Goal: Information Seeking & Learning: Learn about a topic

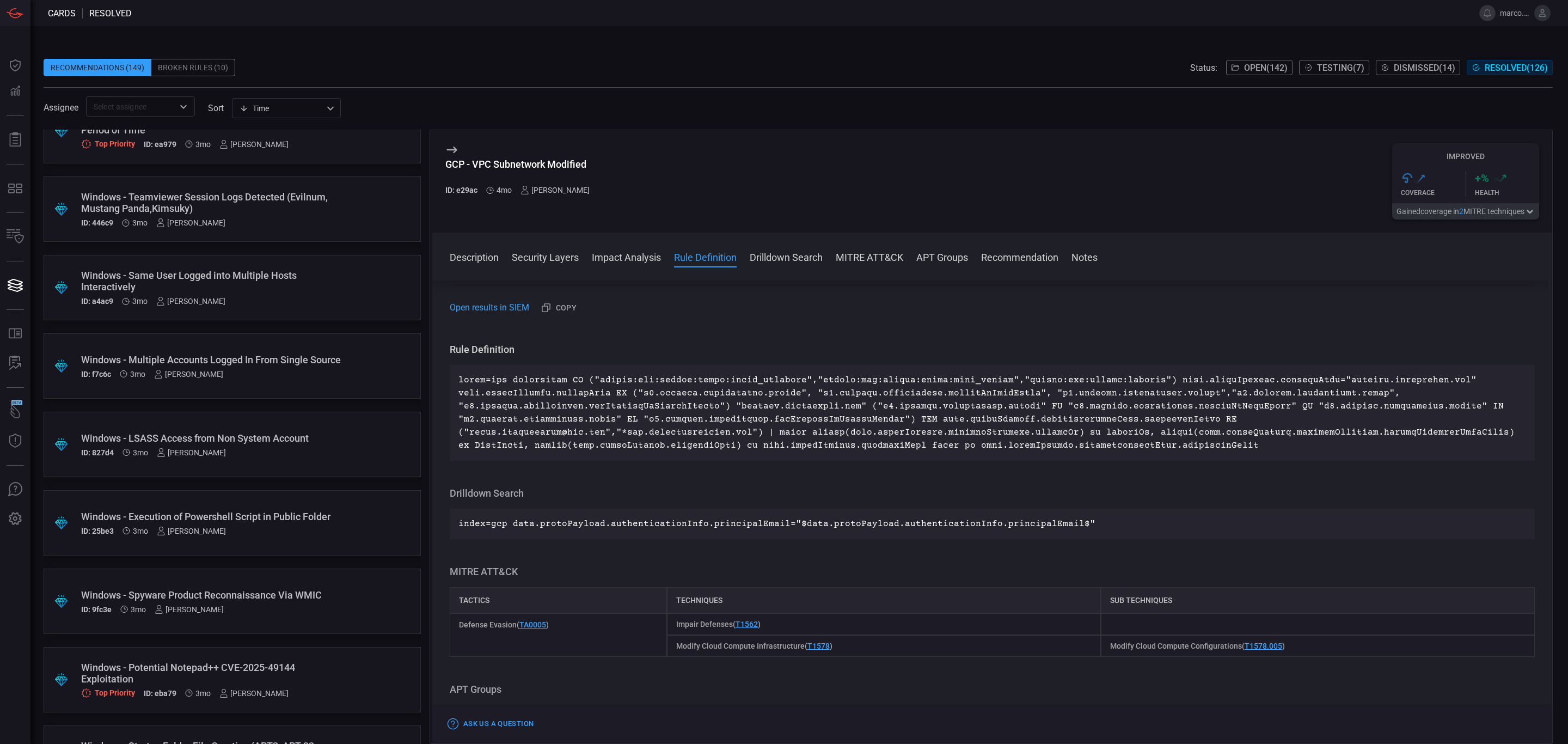
scroll to position [1415, 0]
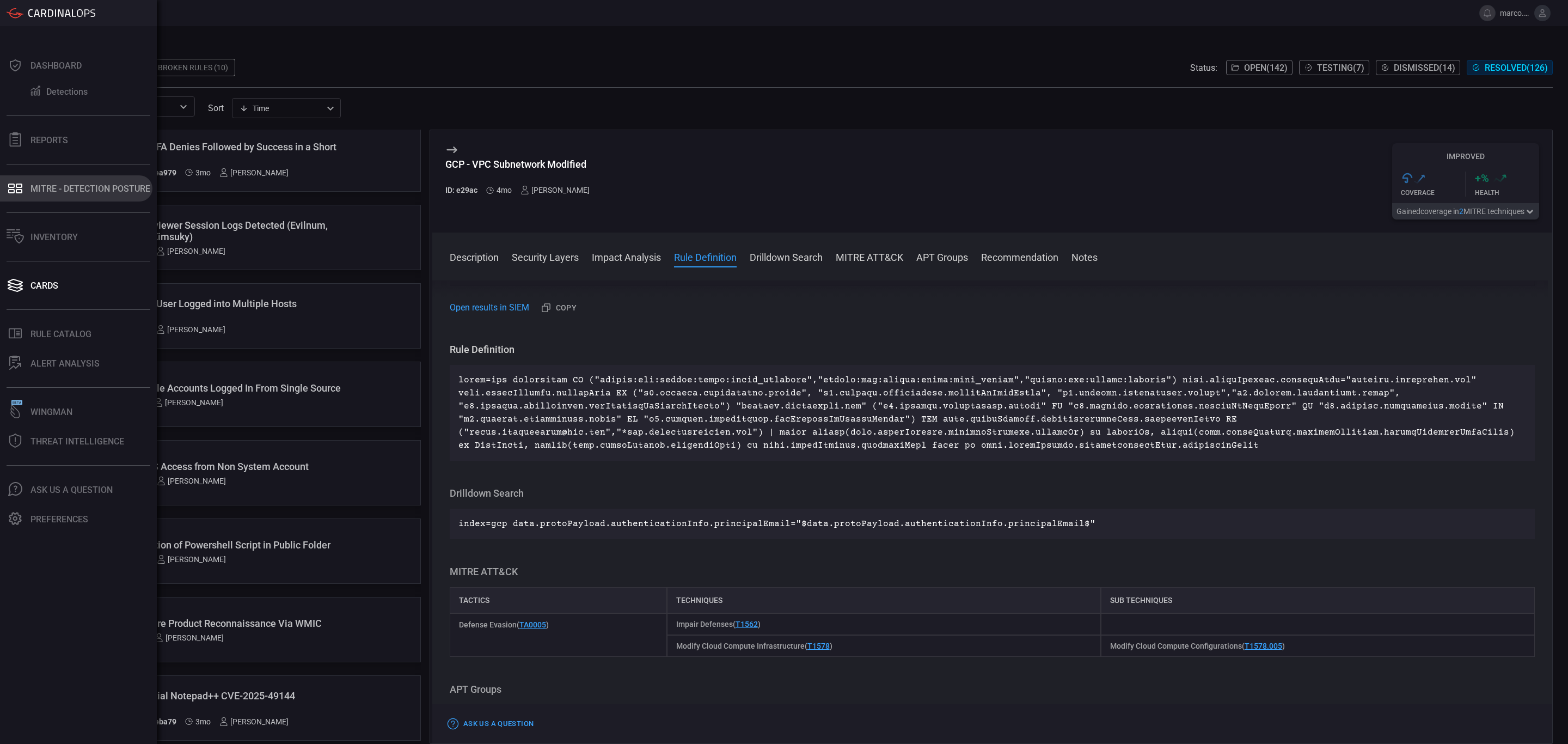
click at [37, 189] on div "MITRE - Detection Posture" at bounding box center [90, 188] width 120 height 10
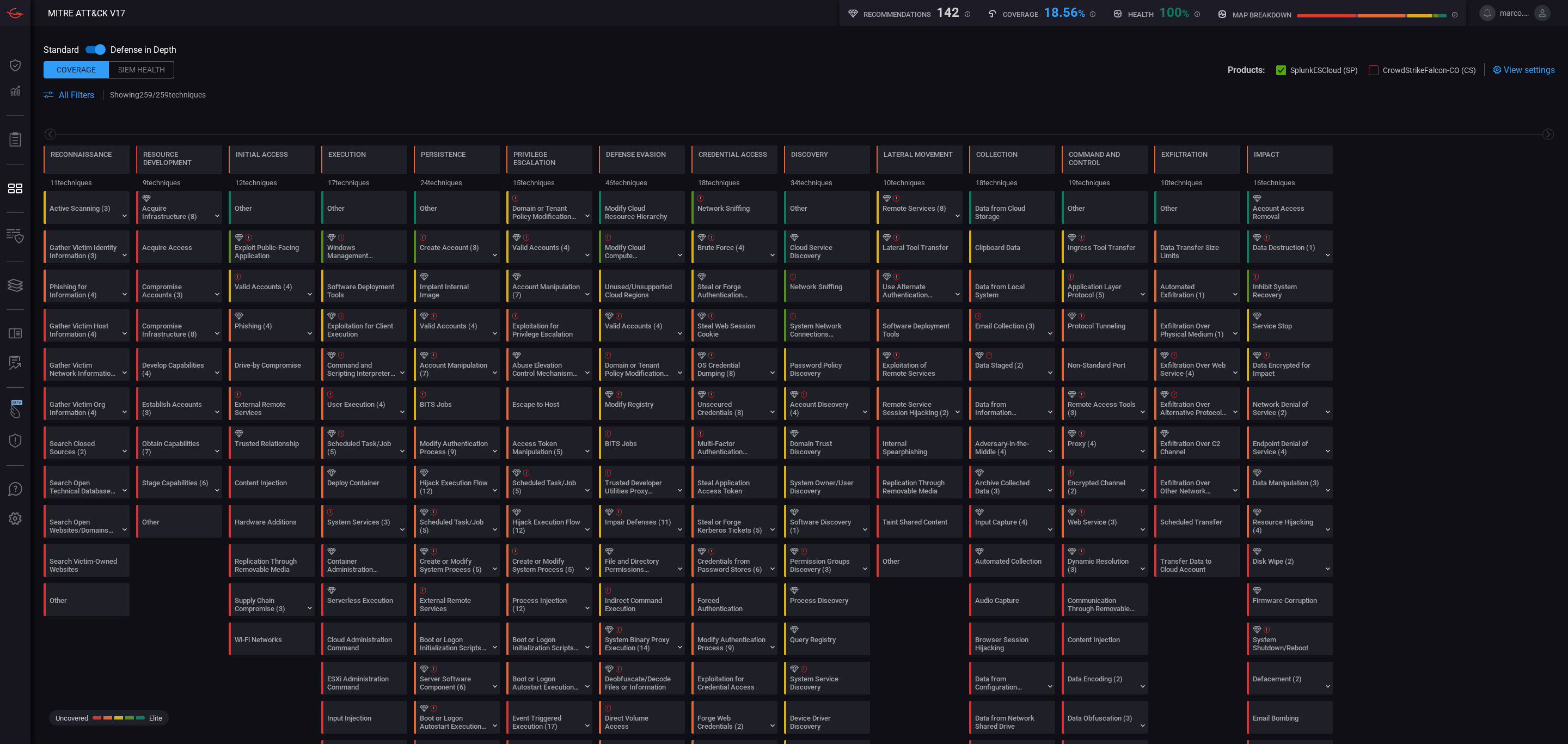
click at [72, 94] on span "All Filters" at bounding box center [77, 95] width 35 height 10
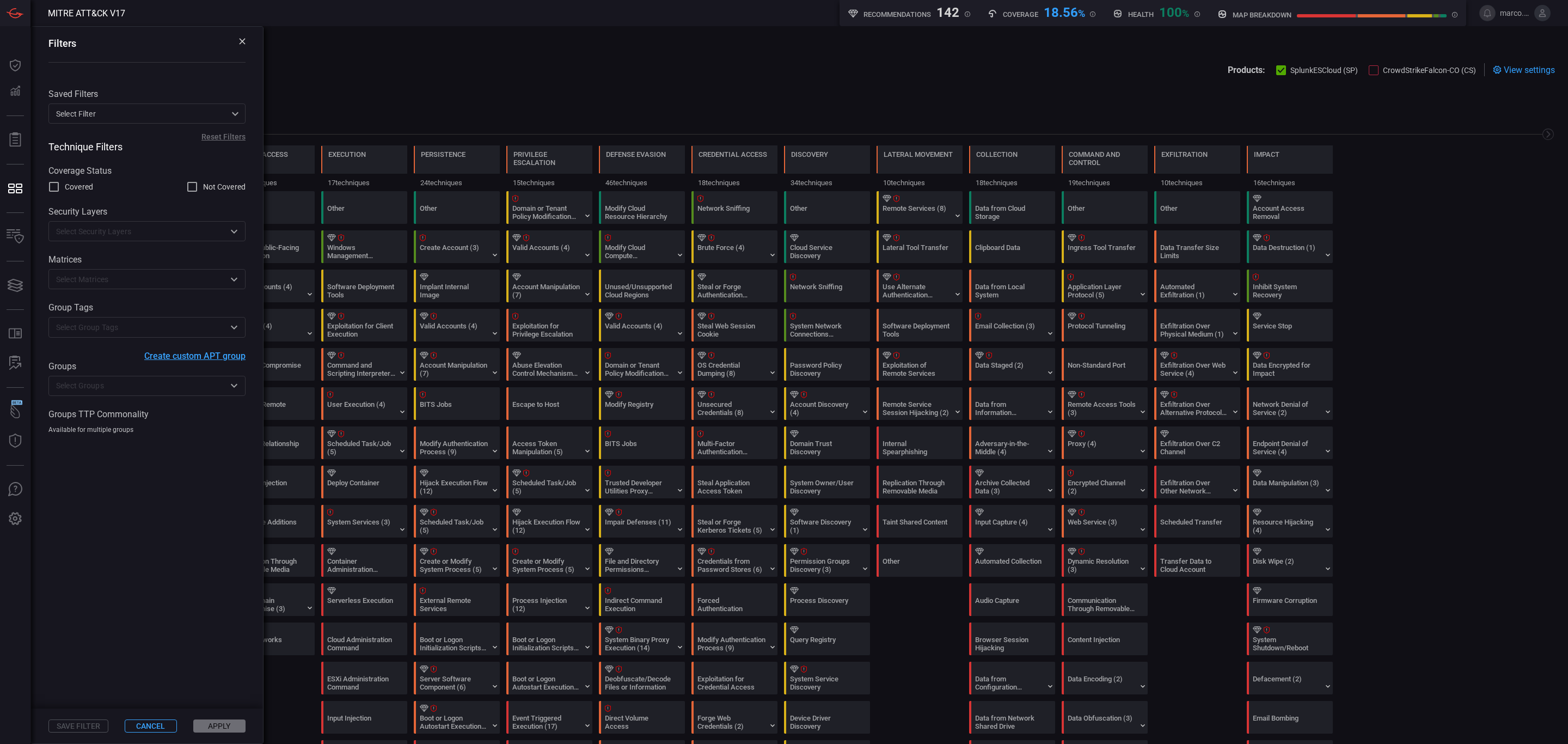
click at [157, 330] on input "text" at bounding box center [138, 327] width 173 height 13
click at [161, 328] on input "text" at bounding box center [138, 327] width 173 height 13
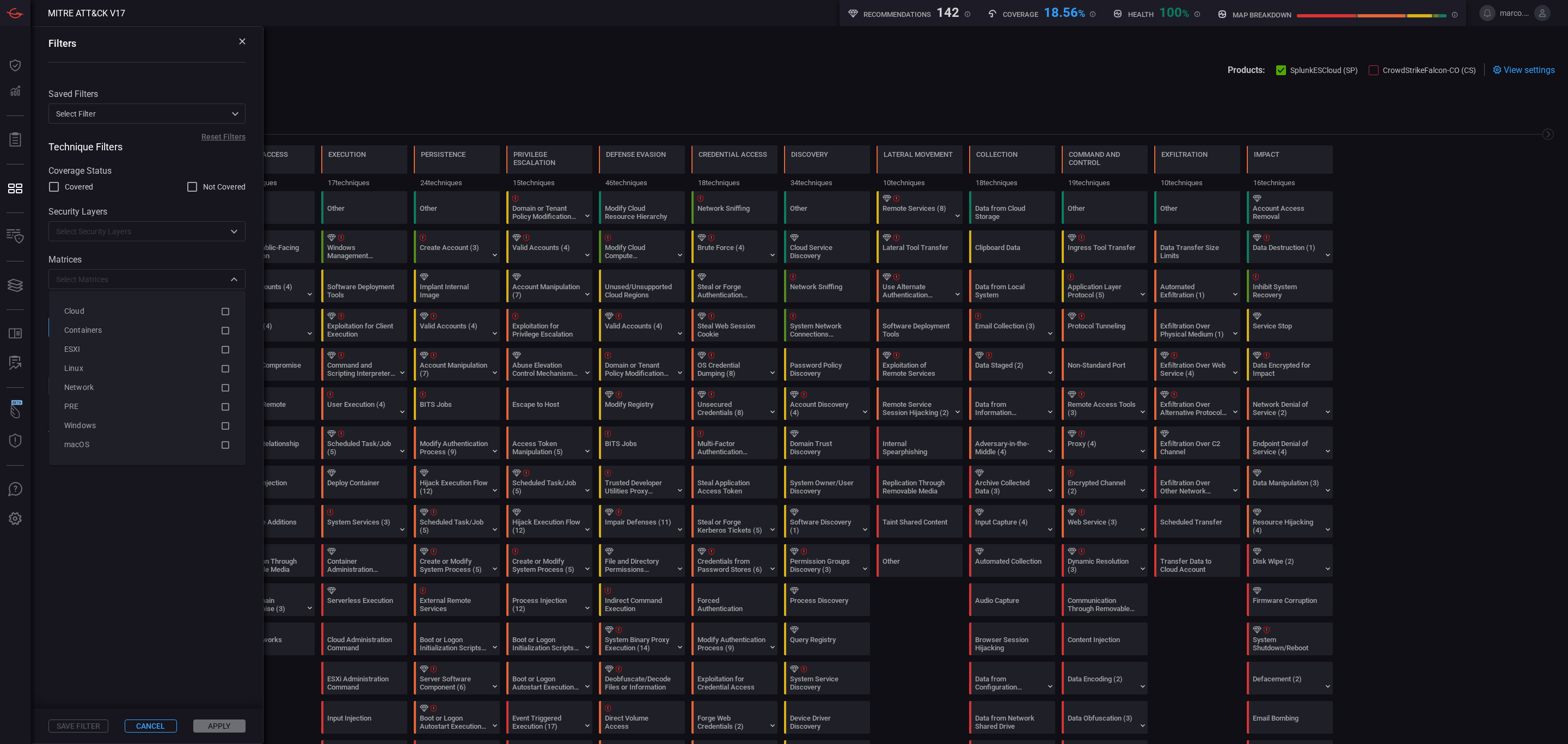
click at [166, 289] on div "​" at bounding box center [147, 279] width 197 height 20
click at [77, 541] on span at bounding box center [147, 571] width 232 height 275
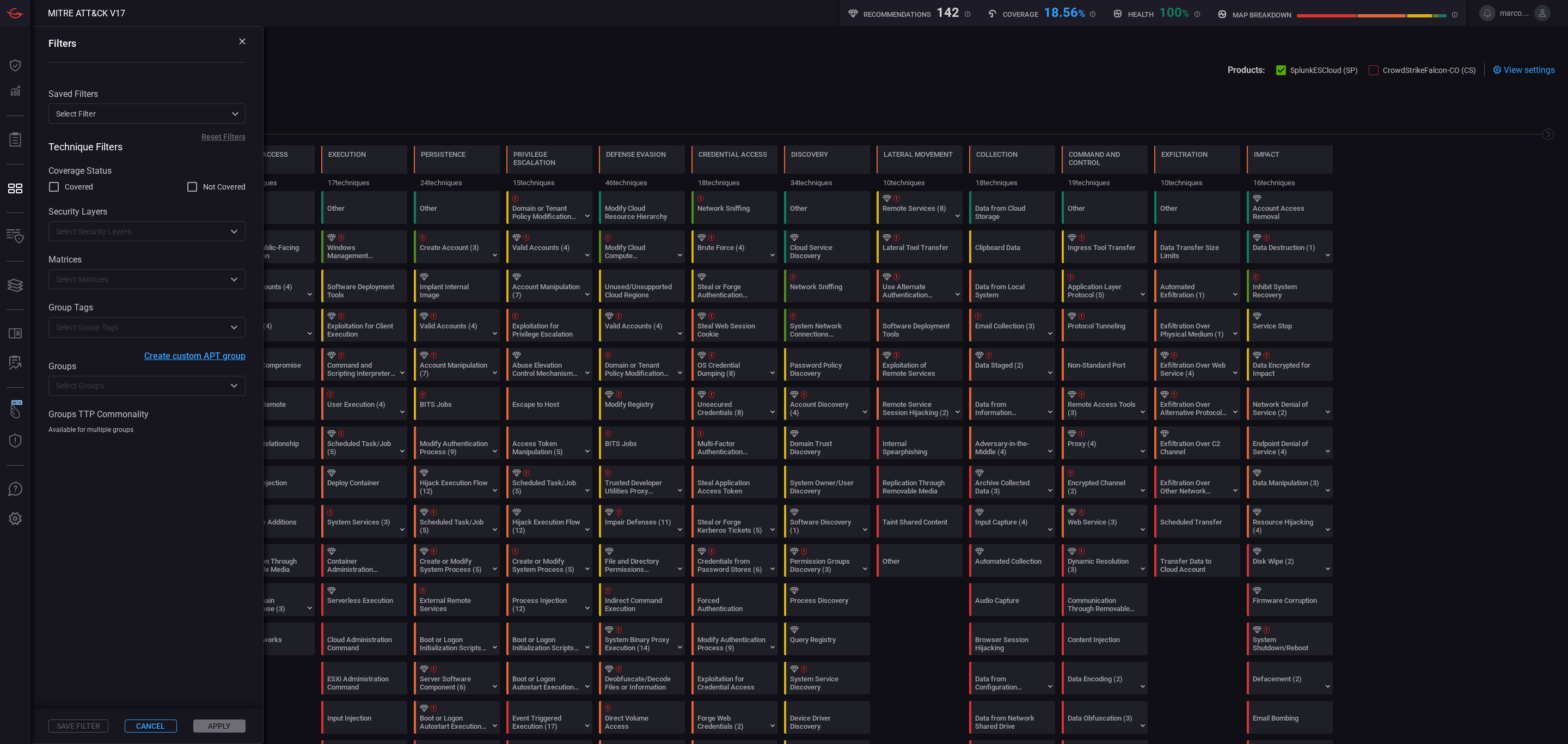
click at [96, 381] on input "text" at bounding box center [138, 386] width 173 height 13
click at [115, 393] on input "text" at bounding box center [138, 386] width 173 height 13
click at [127, 385] on input "text" at bounding box center [138, 386] width 173 height 13
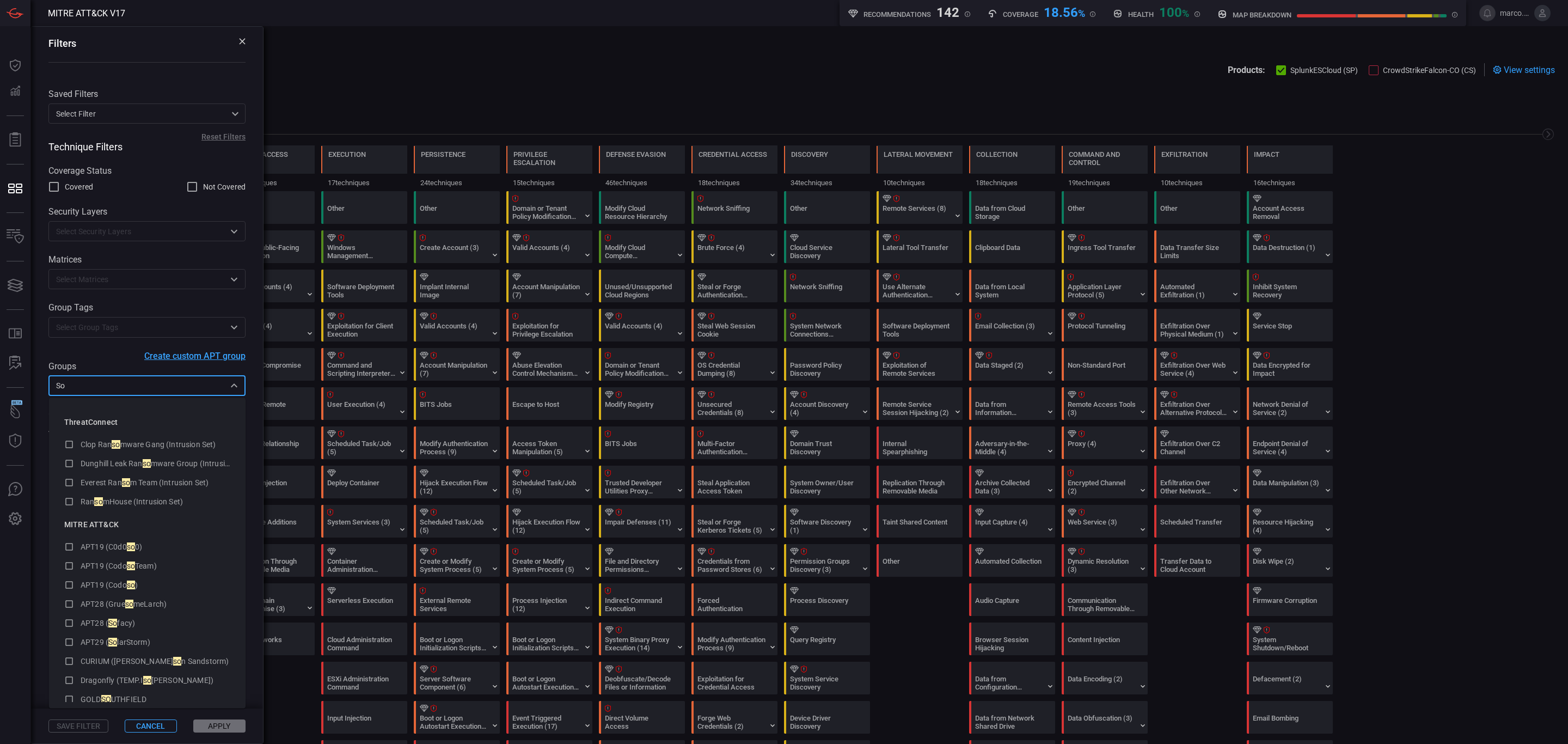
type input "S"
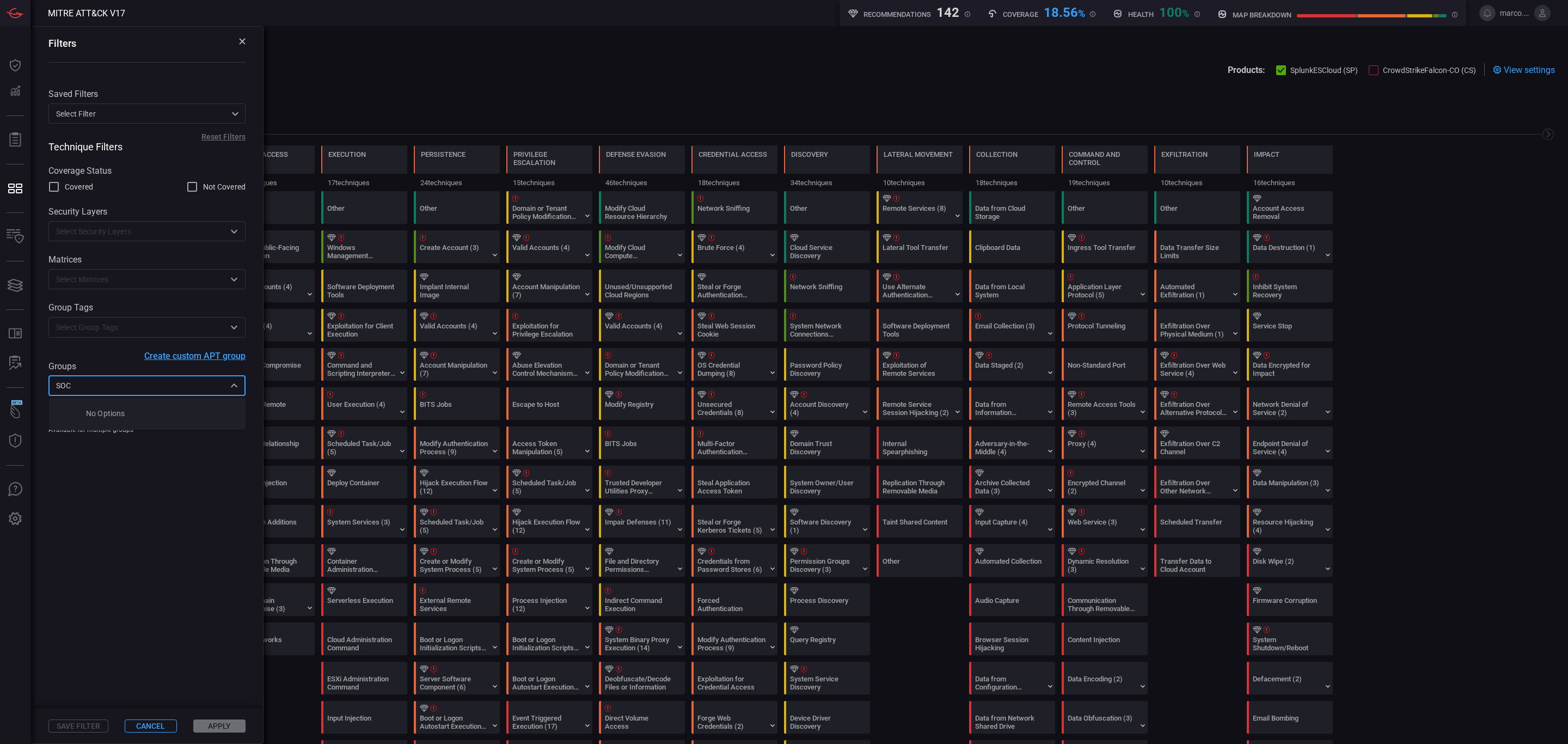
type input "SOC"
click at [105, 387] on input "text" at bounding box center [138, 386] width 173 height 13
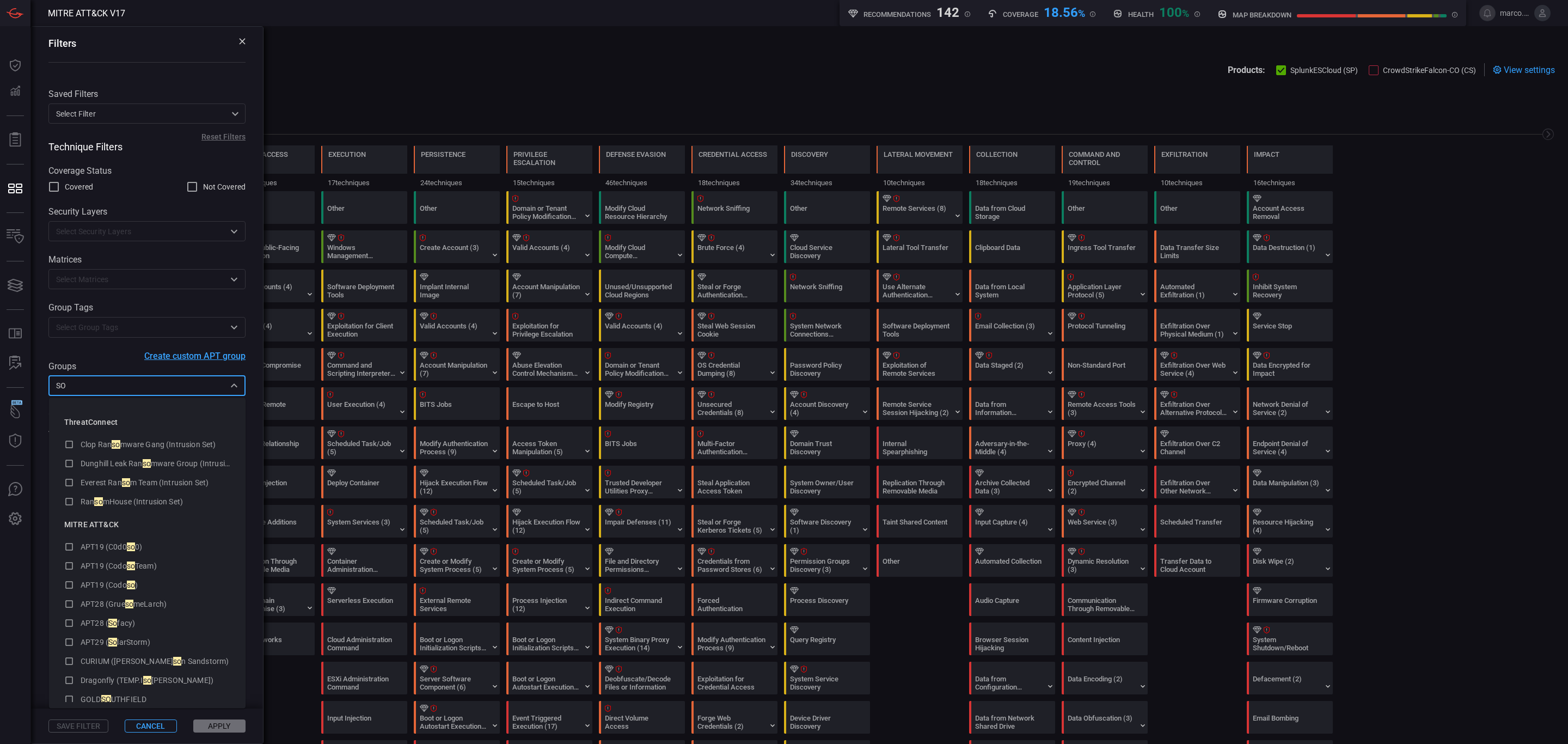
type input "S"
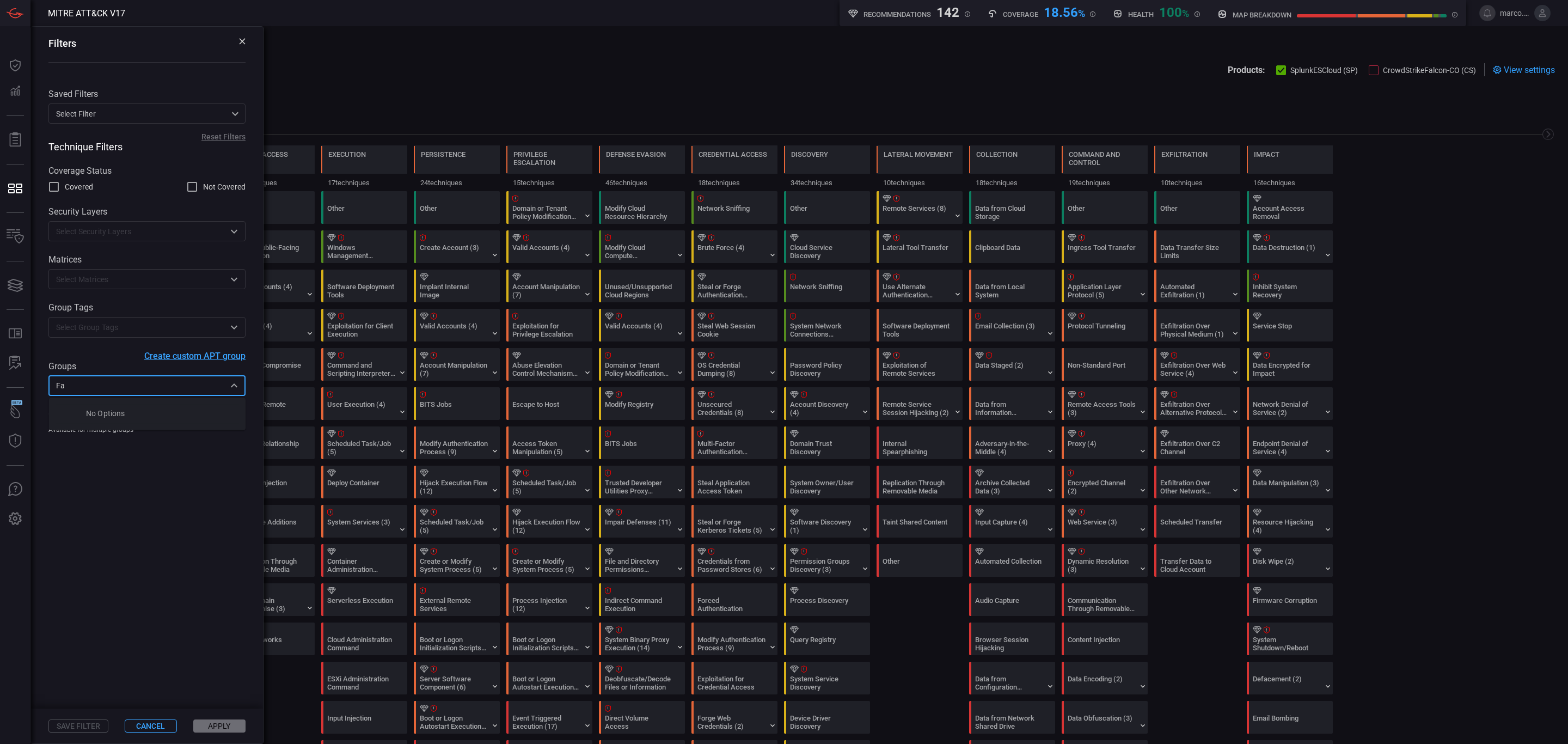
type input "F"
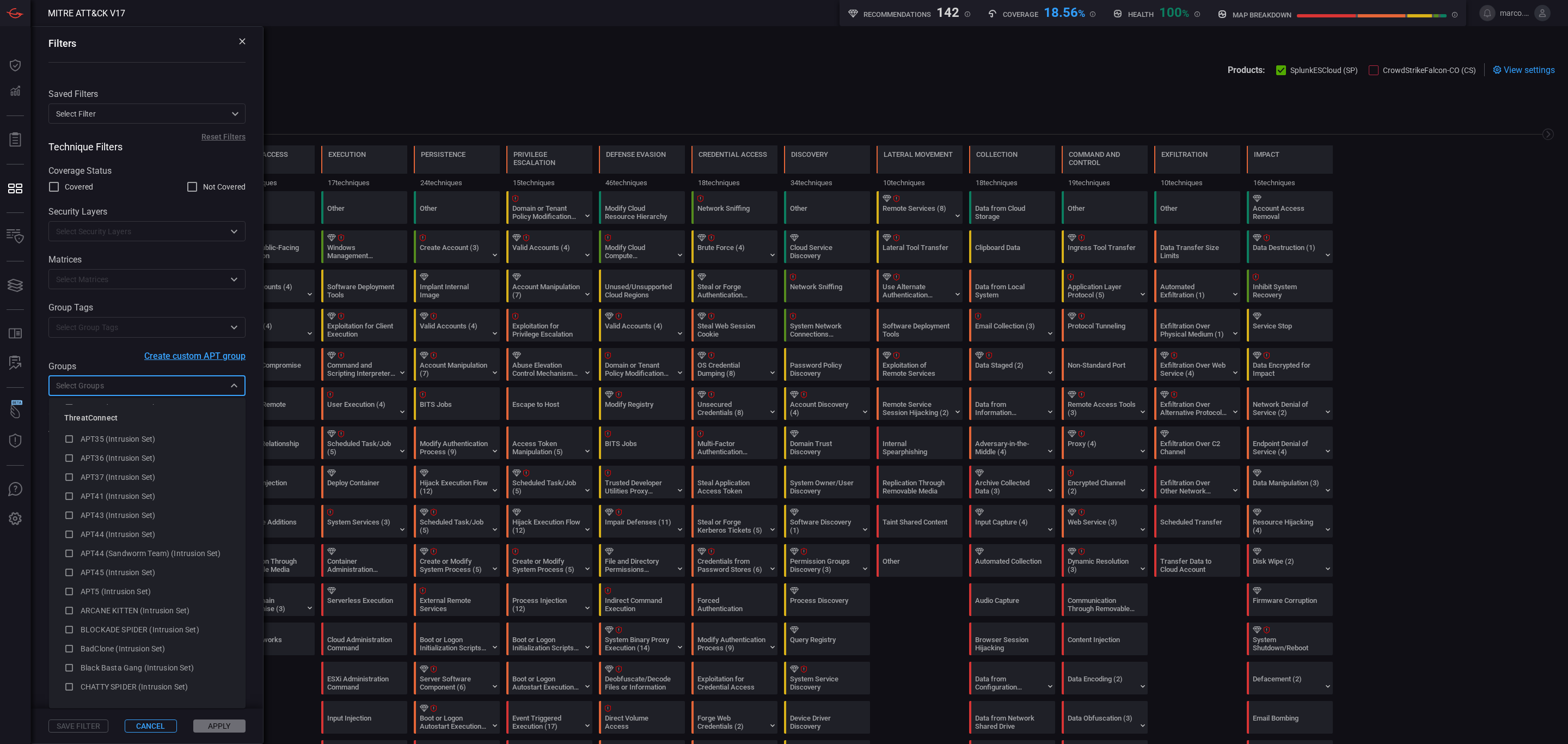
scroll to position [245, 0]
click at [144, 637] on span "Clop Ransomware Gang (Intrusion Set)" at bounding box center [148, 637] width 135 height 9
click at [214, 722] on button "Apply" at bounding box center [220, 726] width 52 height 13
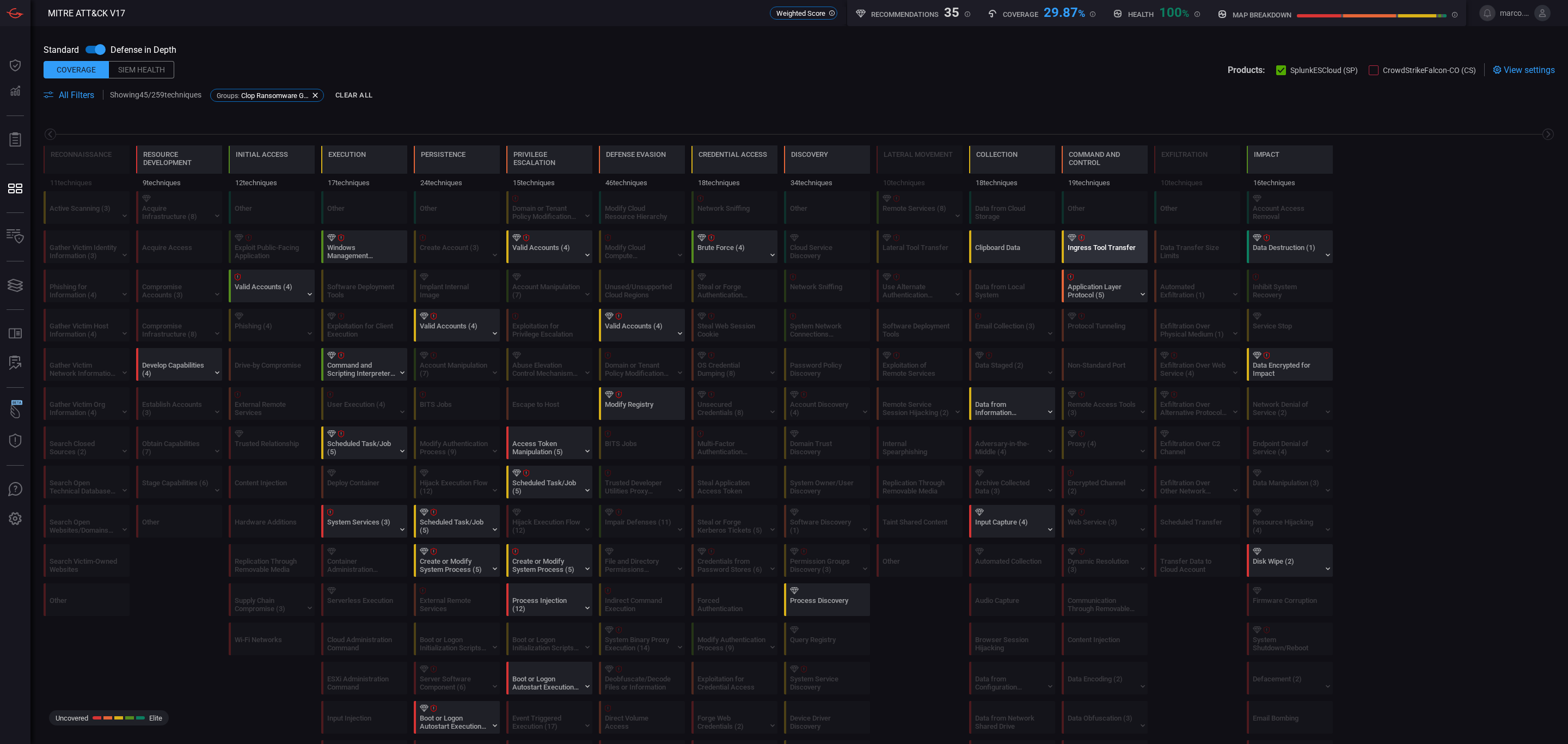
click at [1101, 247] on div "Ingress Tool Transfer" at bounding box center [1102, 251] width 68 height 16
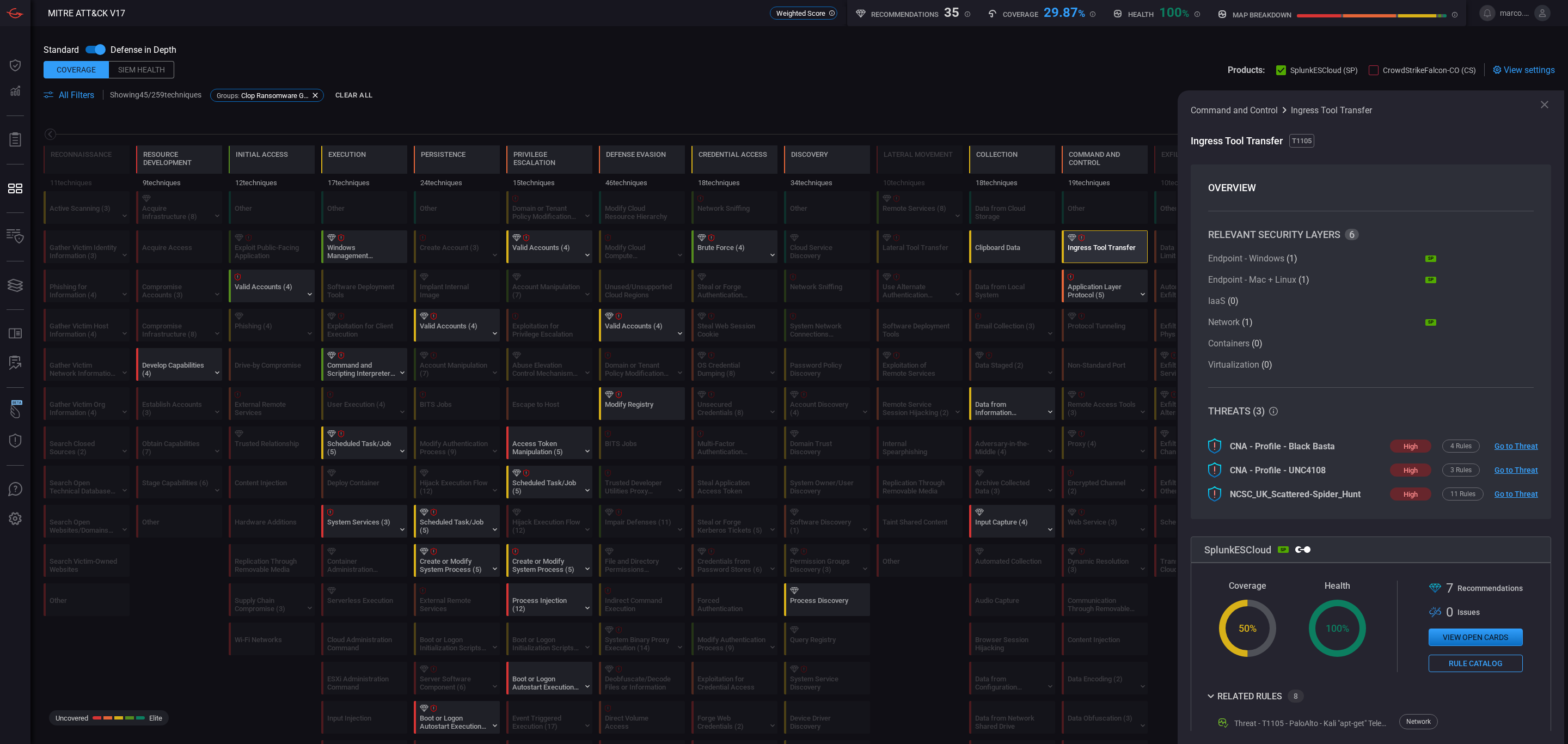
click at [1101, 247] on div "Ingress Tool Transfer" at bounding box center [1102, 251] width 68 height 16
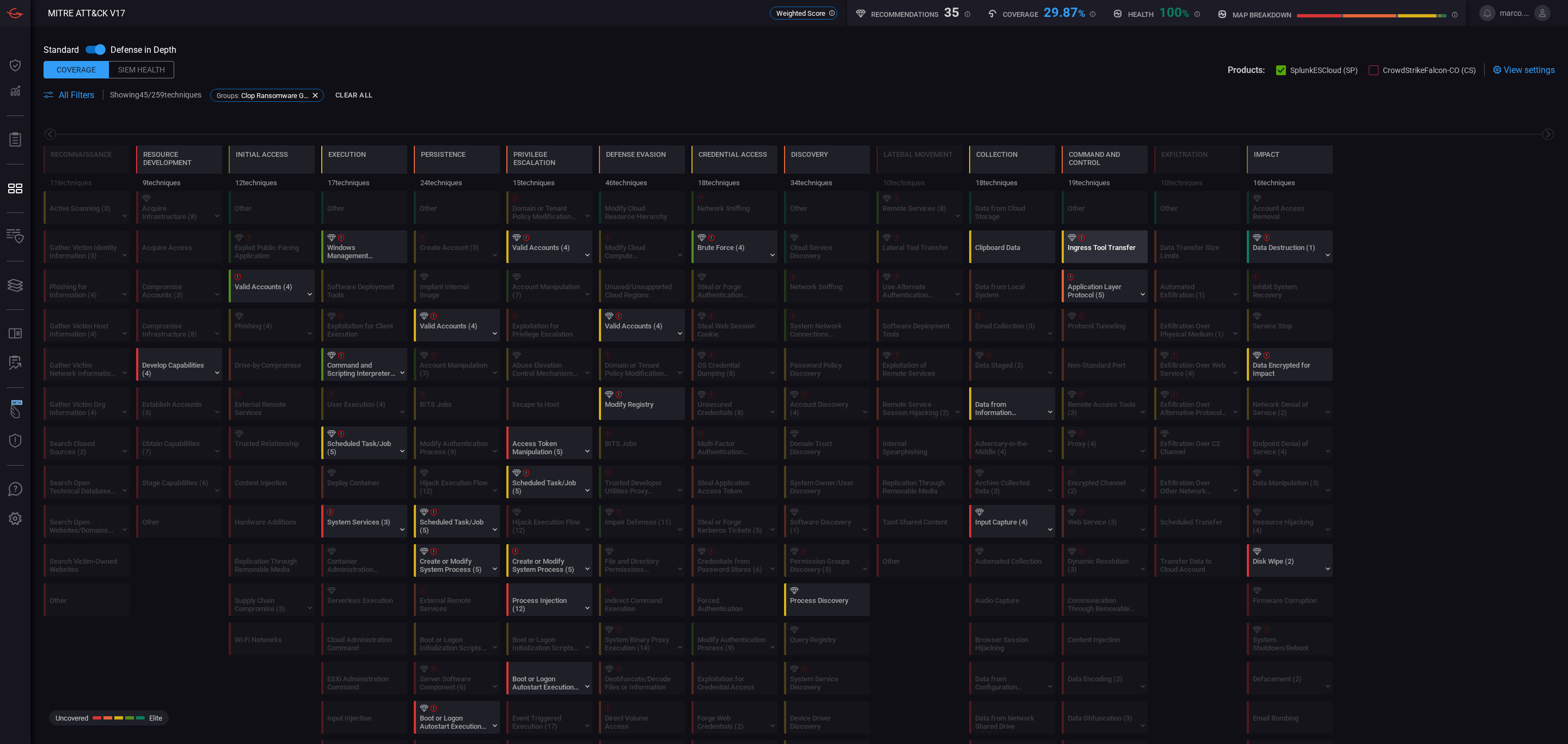
click at [1101, 247] on div "Ingress Tool Transfer" at bounding box center [1102, 251] width 68 height 16
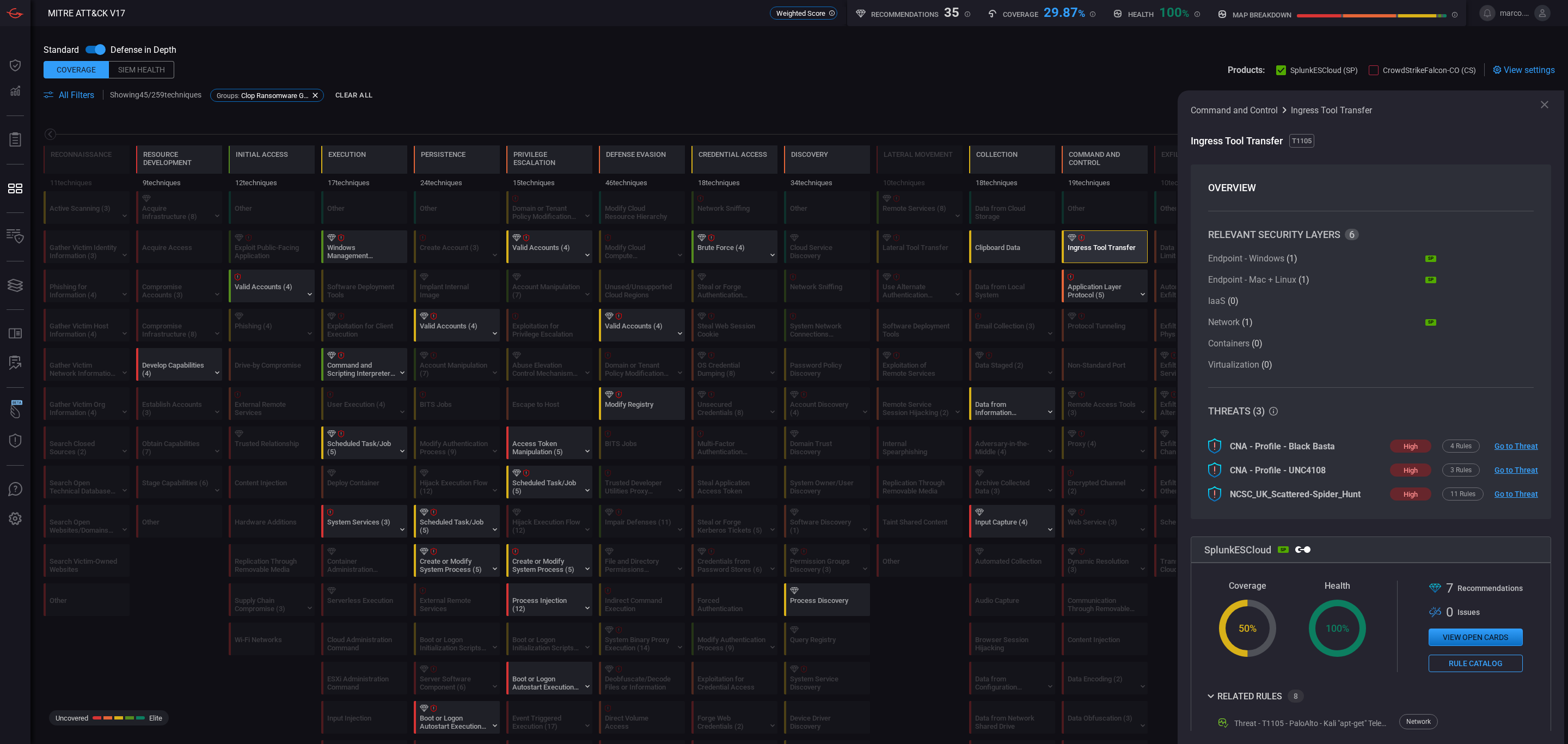
click at [1101, 247] on div "Ingress Tool Transfer" at bounding box center [1102, 251] width 68 height 16
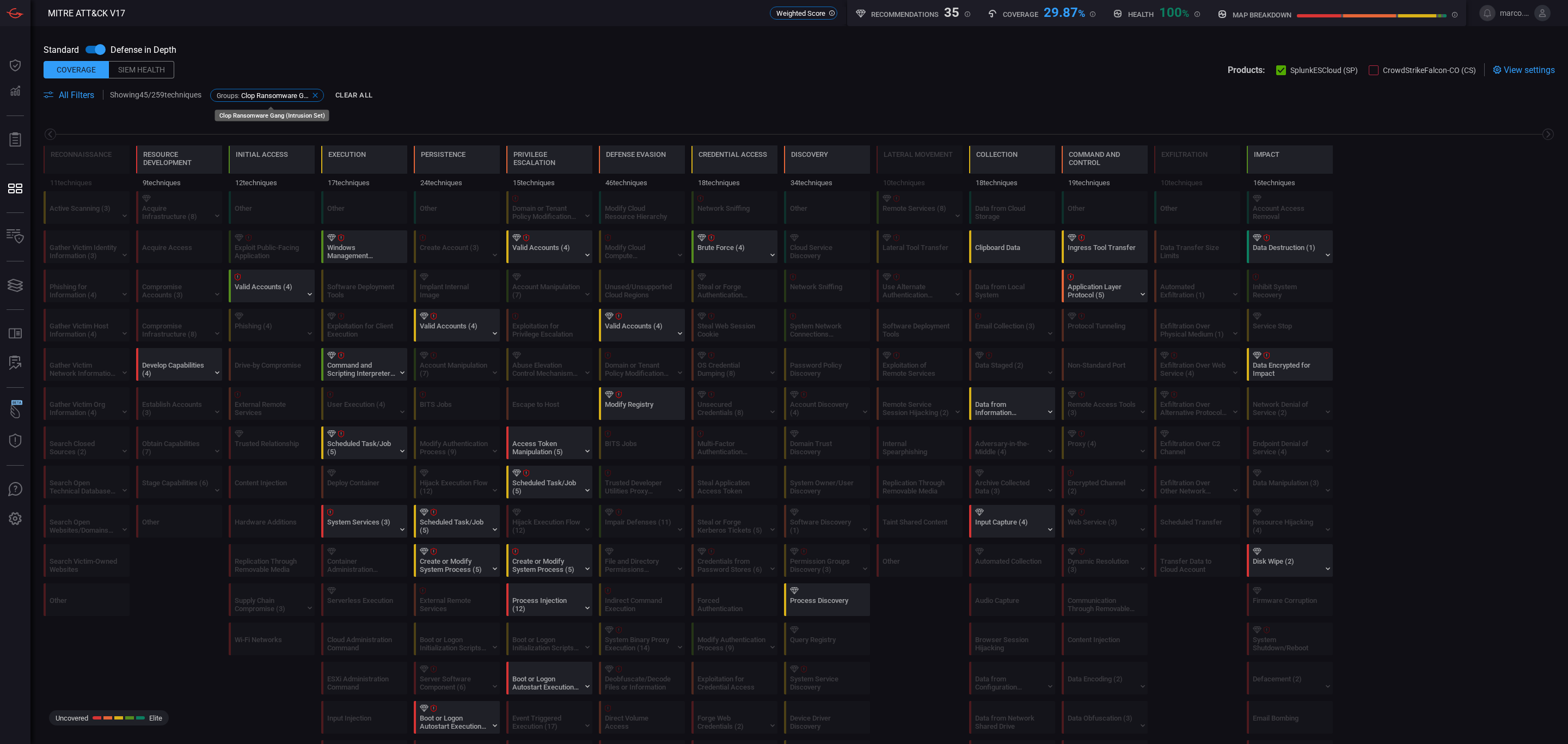
click at [319, 96] on icon at bounding box center [315, 95] width 9 height 9
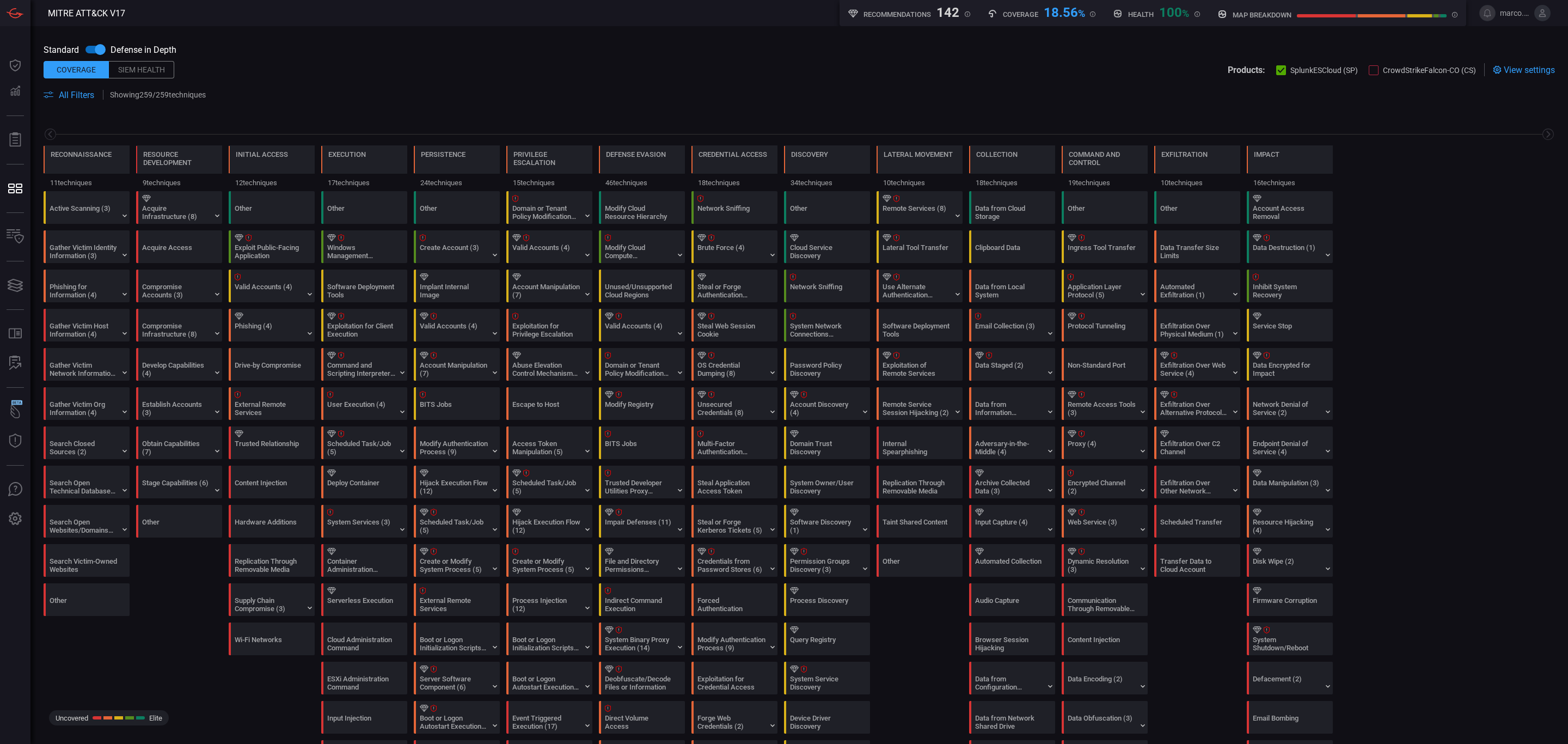
click at [348, 90] on span at bounding box center [884, 94] width 1340 height 13
click at [85, 90] on span "All Filters" at bounding box center [77, 95] width 35 height 10
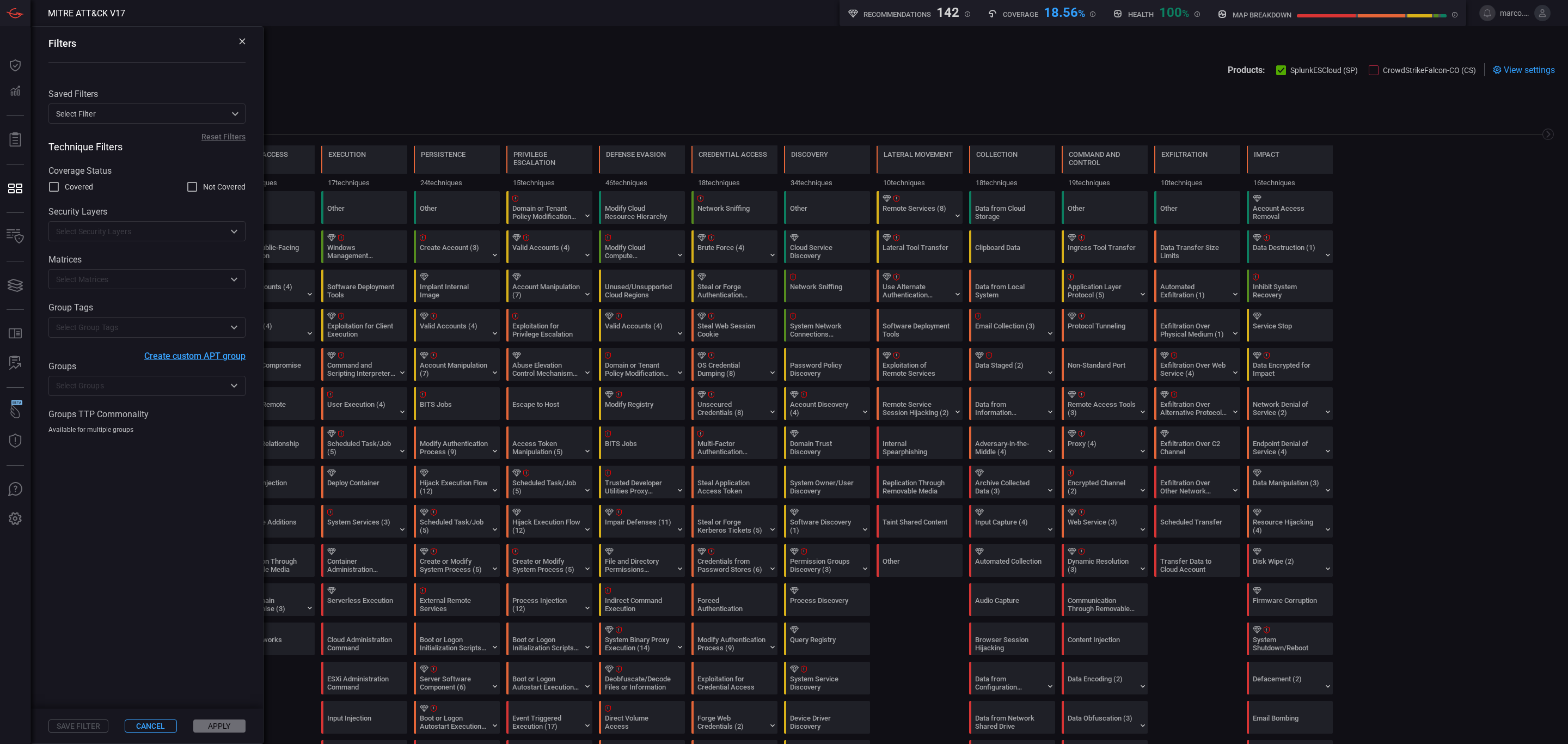
click at [91, 388] on input "text" at bounding box center [138, 386] width 173 height 13
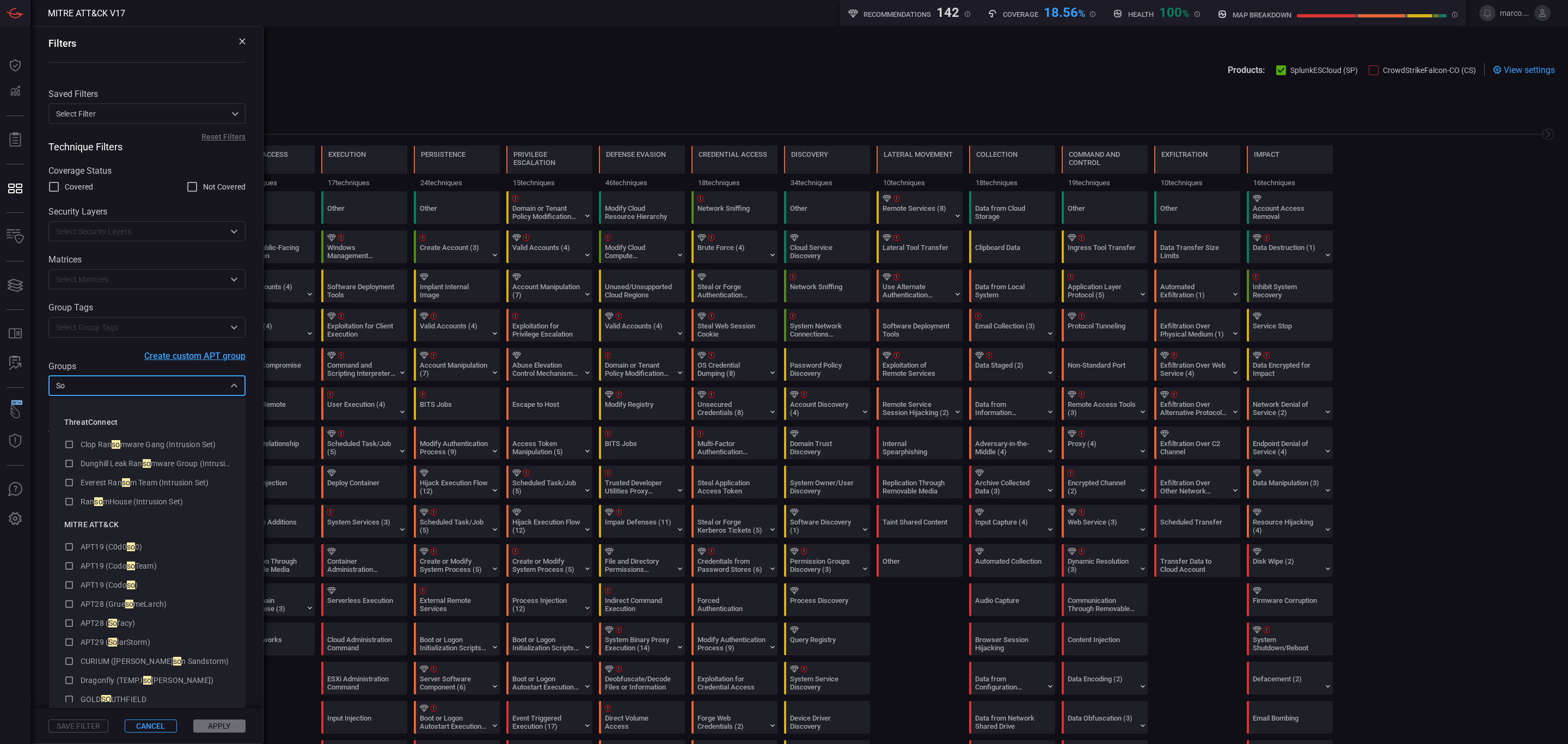
type input "S"
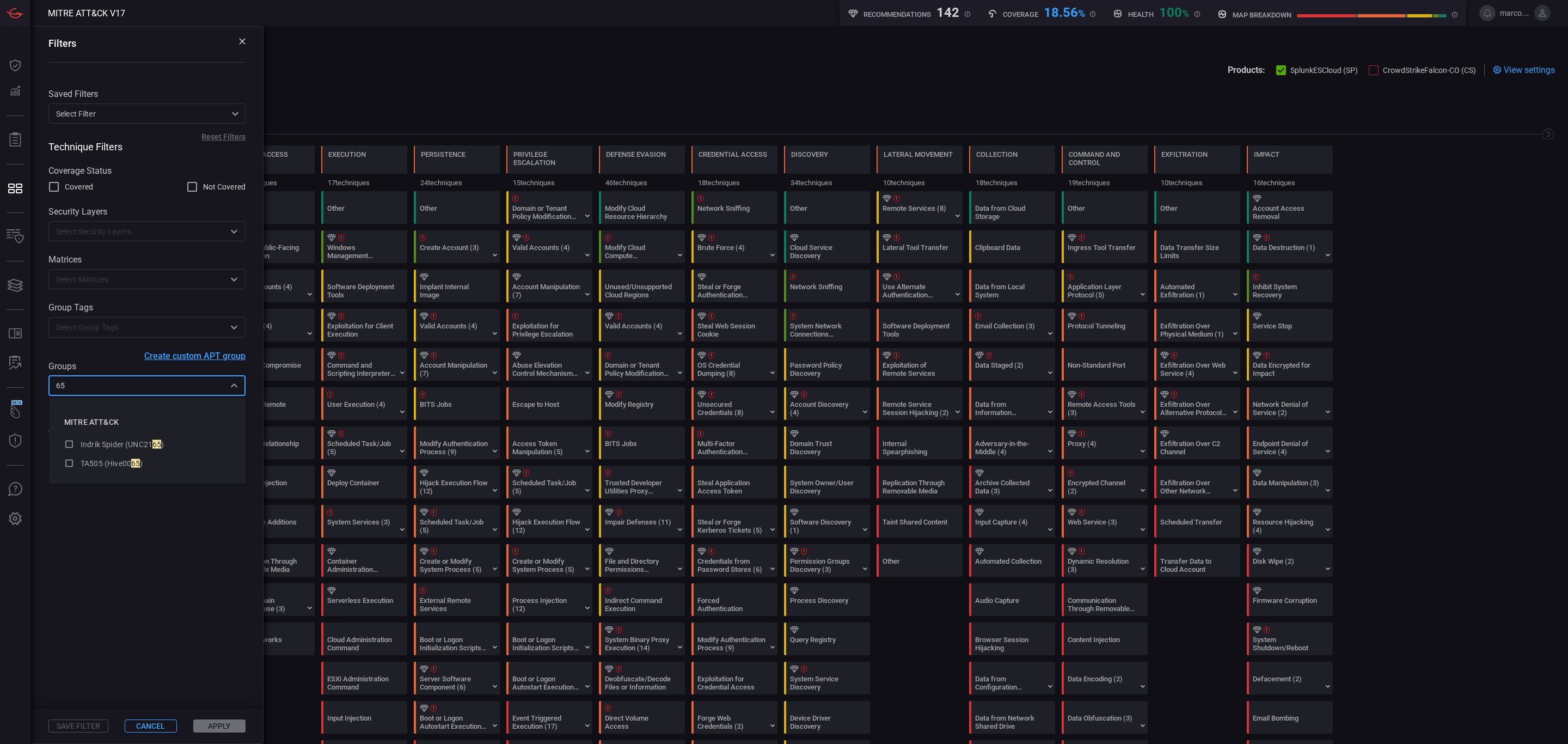
type input "6"
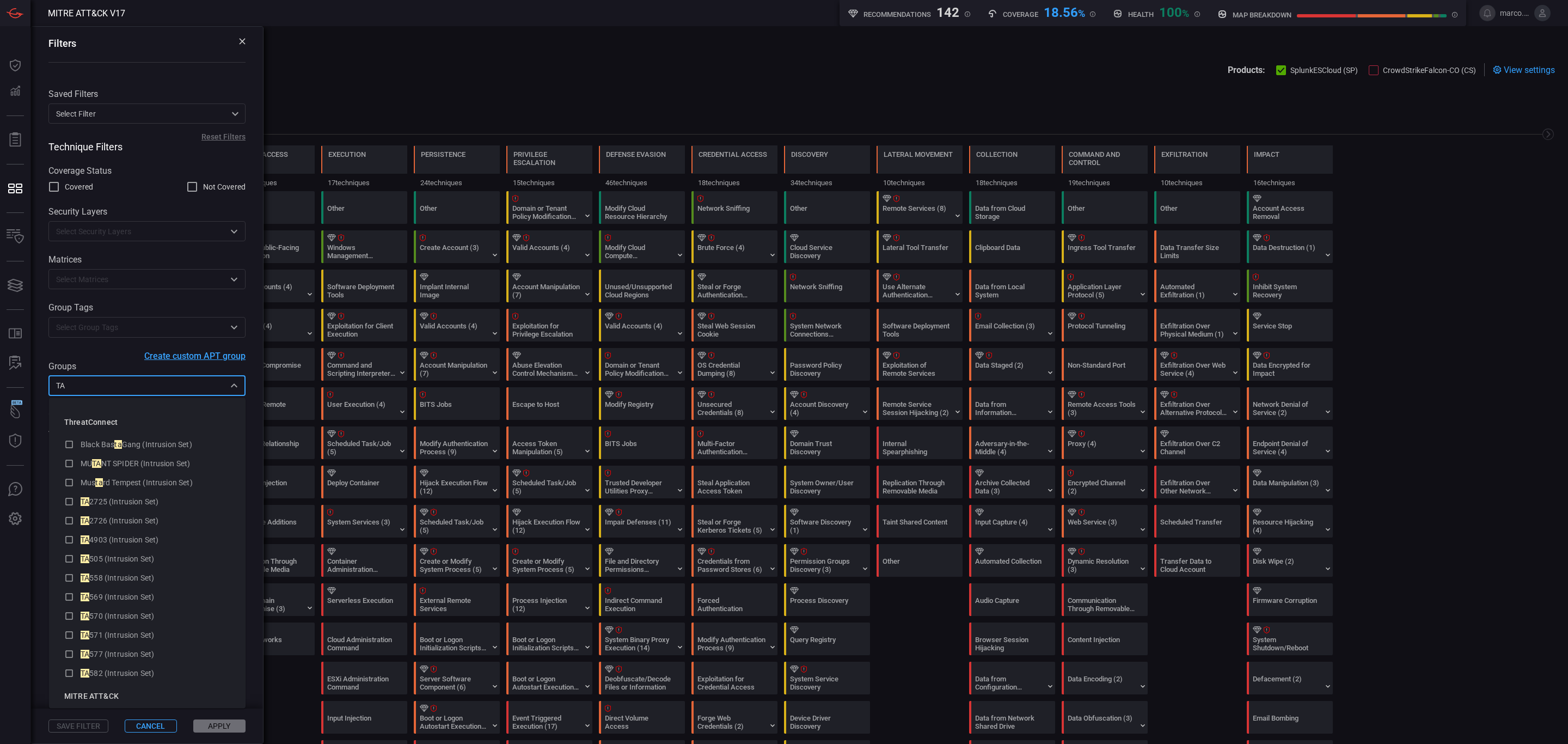
type input "TA5"
click at [134, 481] on span "69 (Intrusion Set)" at bounding box center [124, 482] width 60 height 9
click at [220, 729] on button "Apply" at bounding box center [220, 726] width 52 height 13
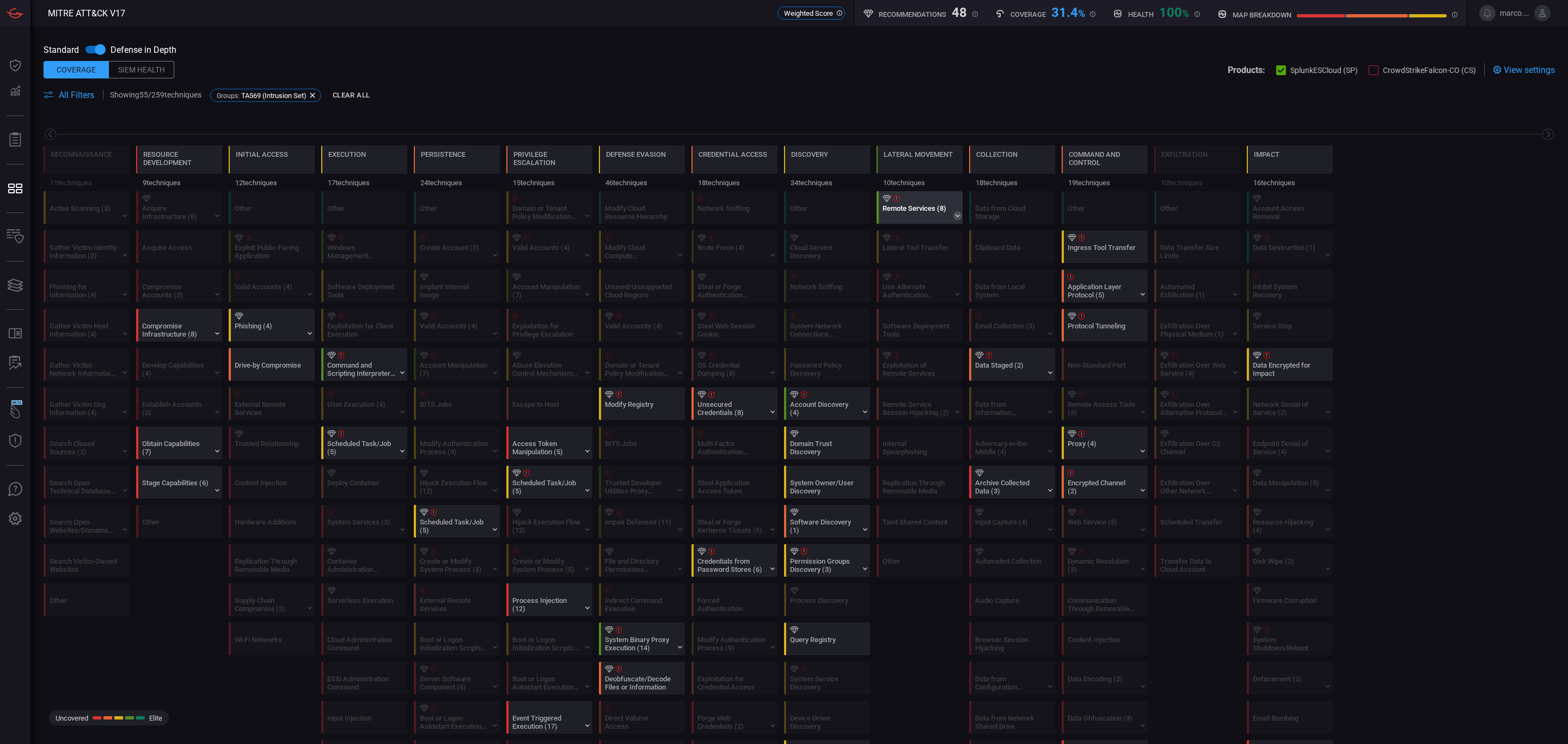
click at [956, 212] on icon at bounding box center [957, 216] width 9 height 9
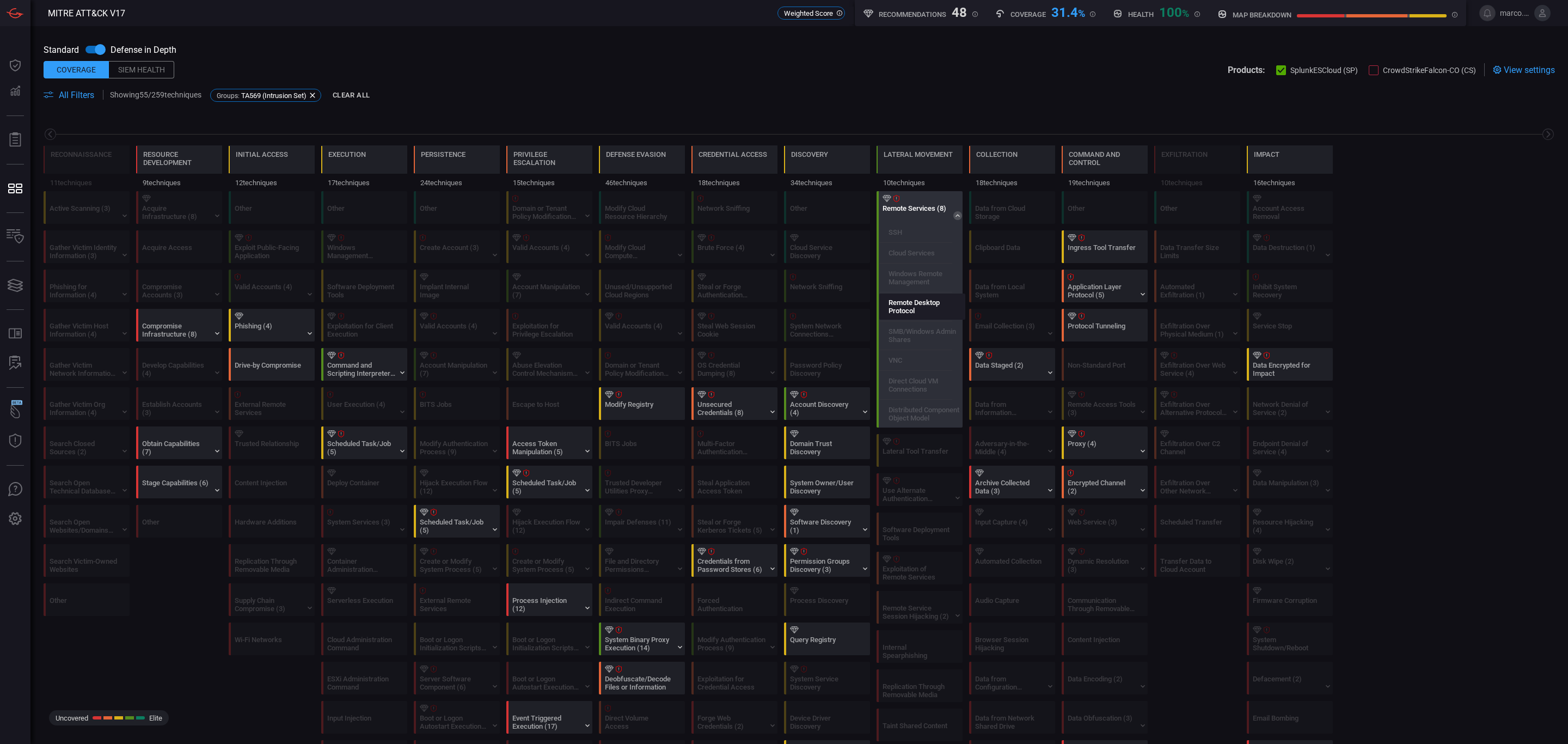
click at [920, 307] on label "Remote Desktop Protocol" at bounding box center [926, 306] width 76 height 16
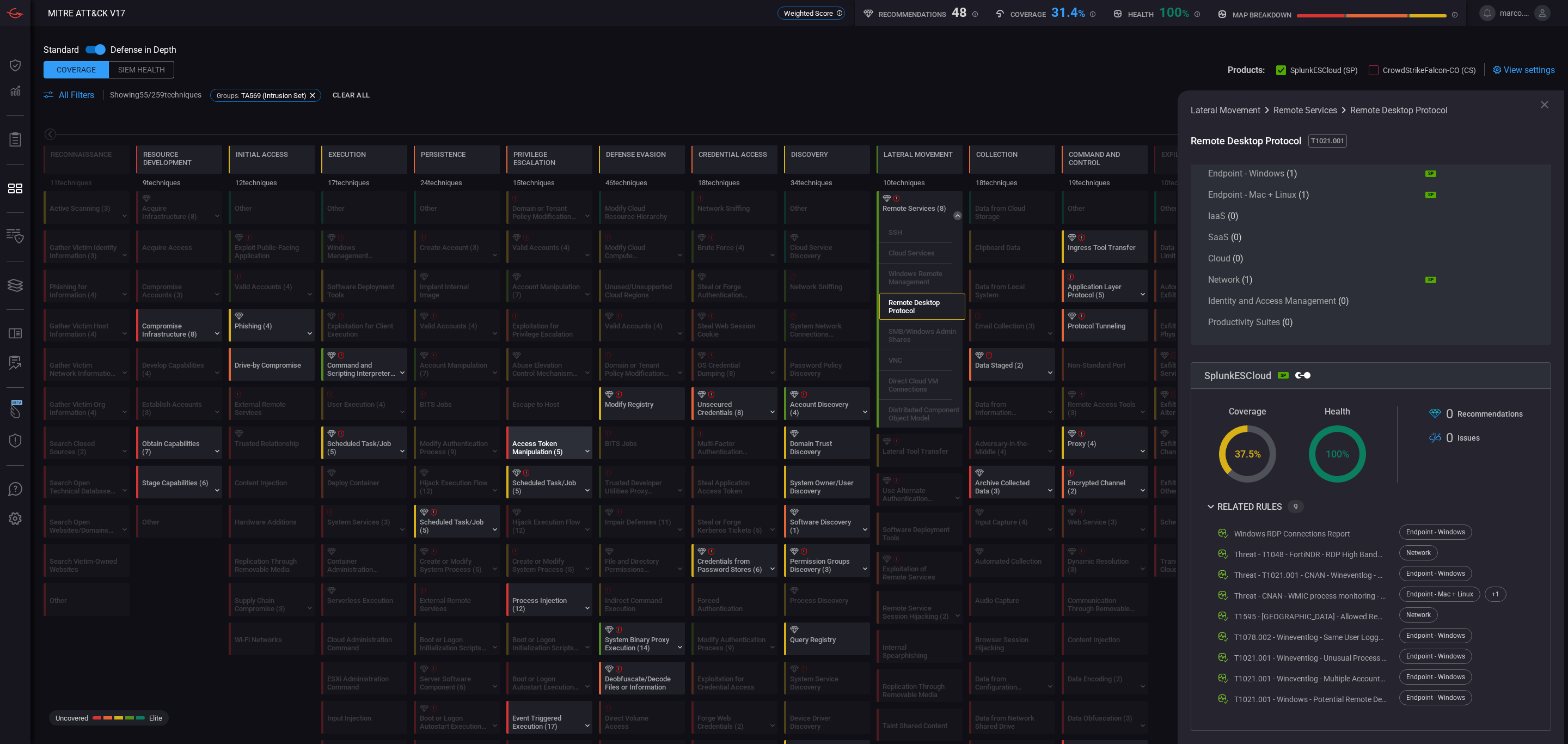
click at [565, 446] on div "Access Token Manipulation (5)" at bounding box center [547, 447] width 68 height 16
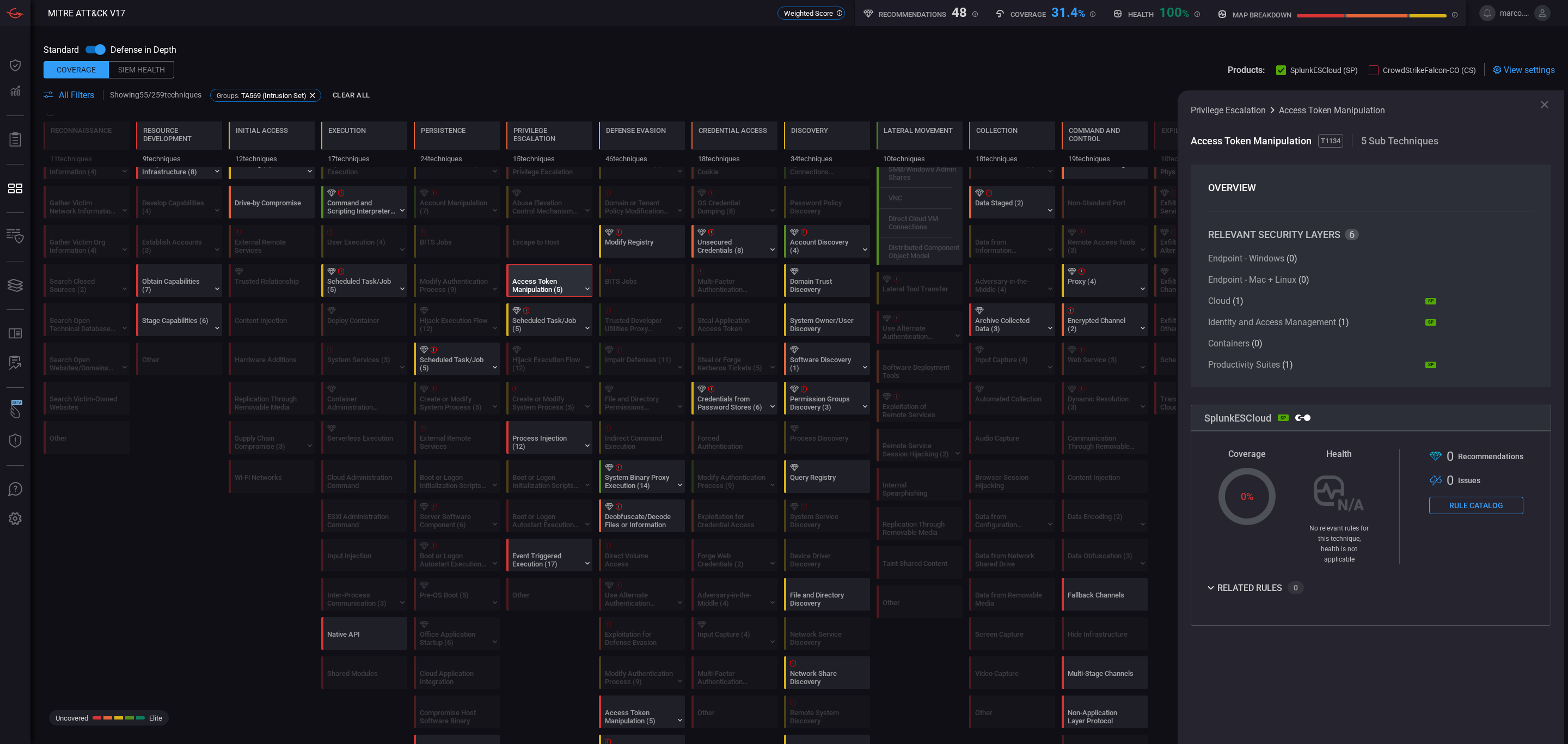
scroll to position [163, 0]
click at [552, 448] on div "Process Injection (12)" at bounding box center [547, 441] width 68 height 16
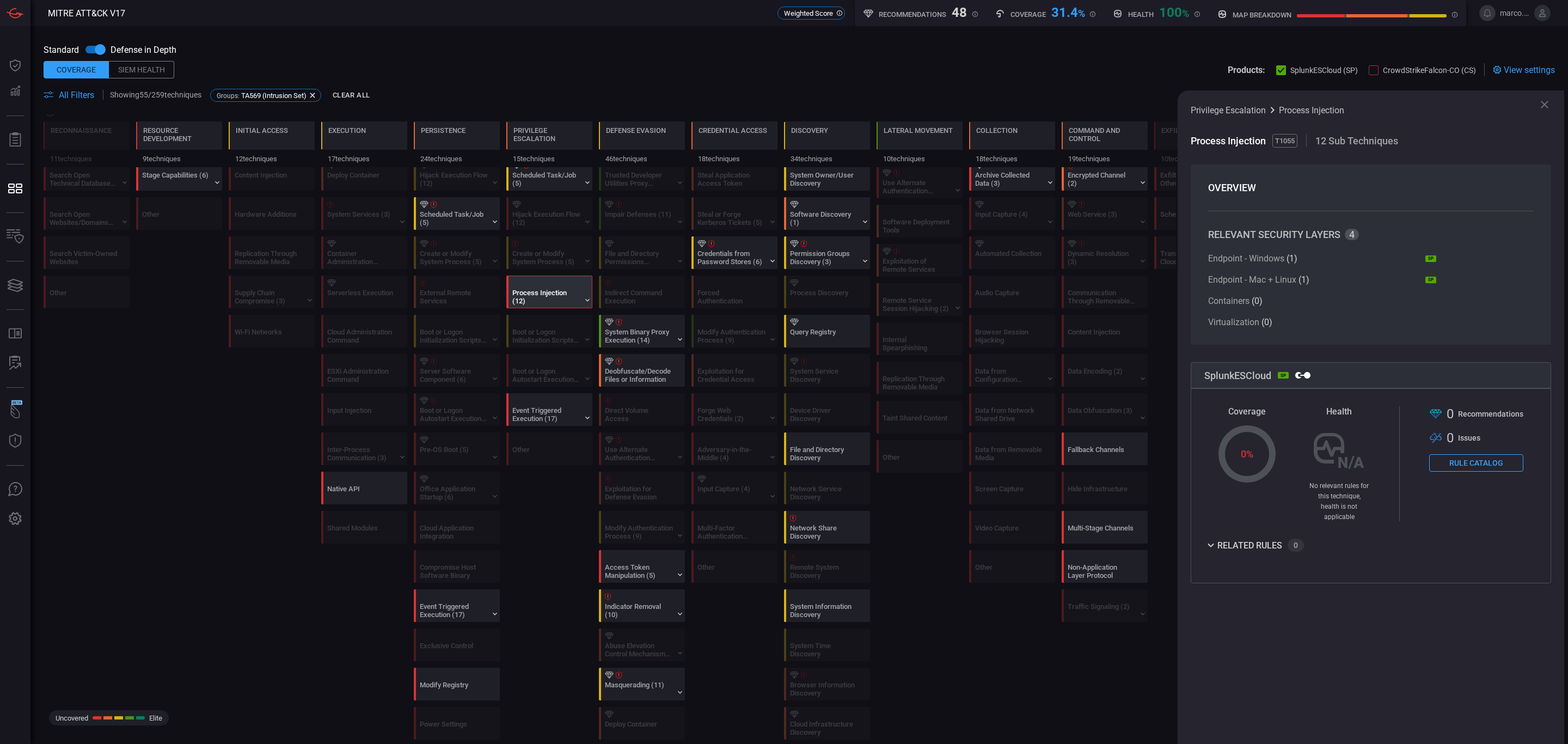
scroll to position [327, 0]
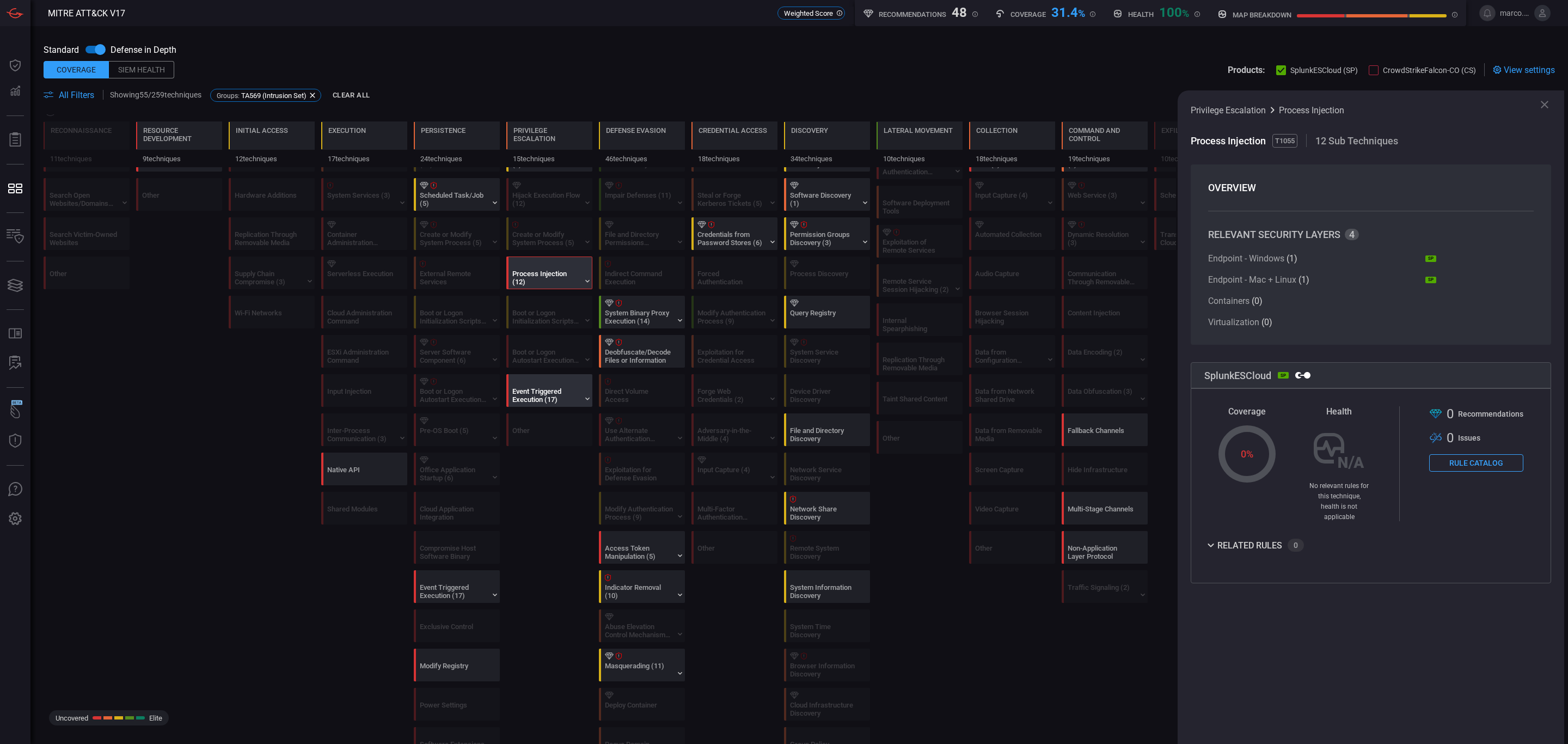
click at [539, 399] on div "Event Triggered Execution (17)" at bounding box center [547, 395] width 68 height 16
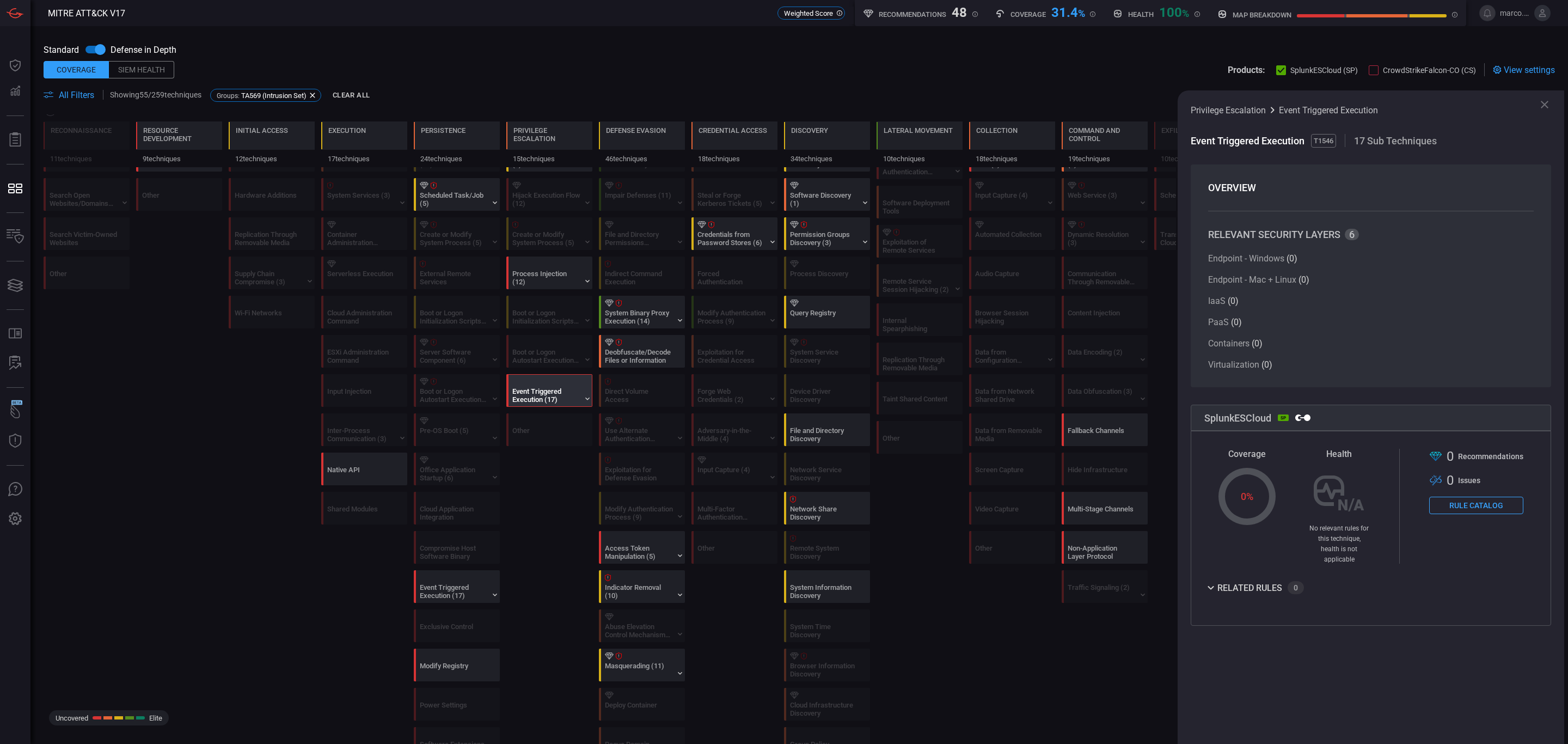
scroll to position [82, 0]
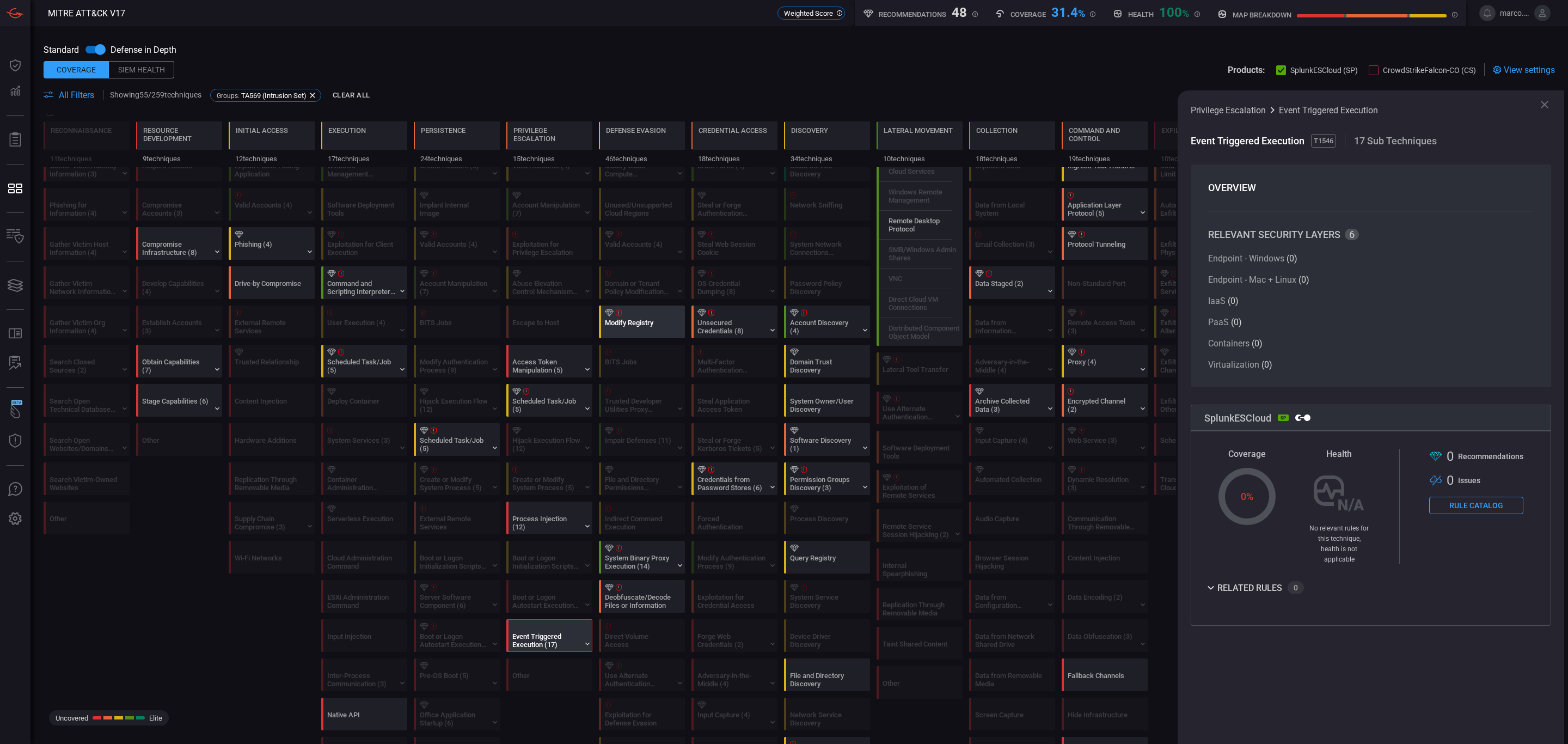
click at [647, 320] on div "Modify Registry" at bounding box center [644, 322] width 86 height 32
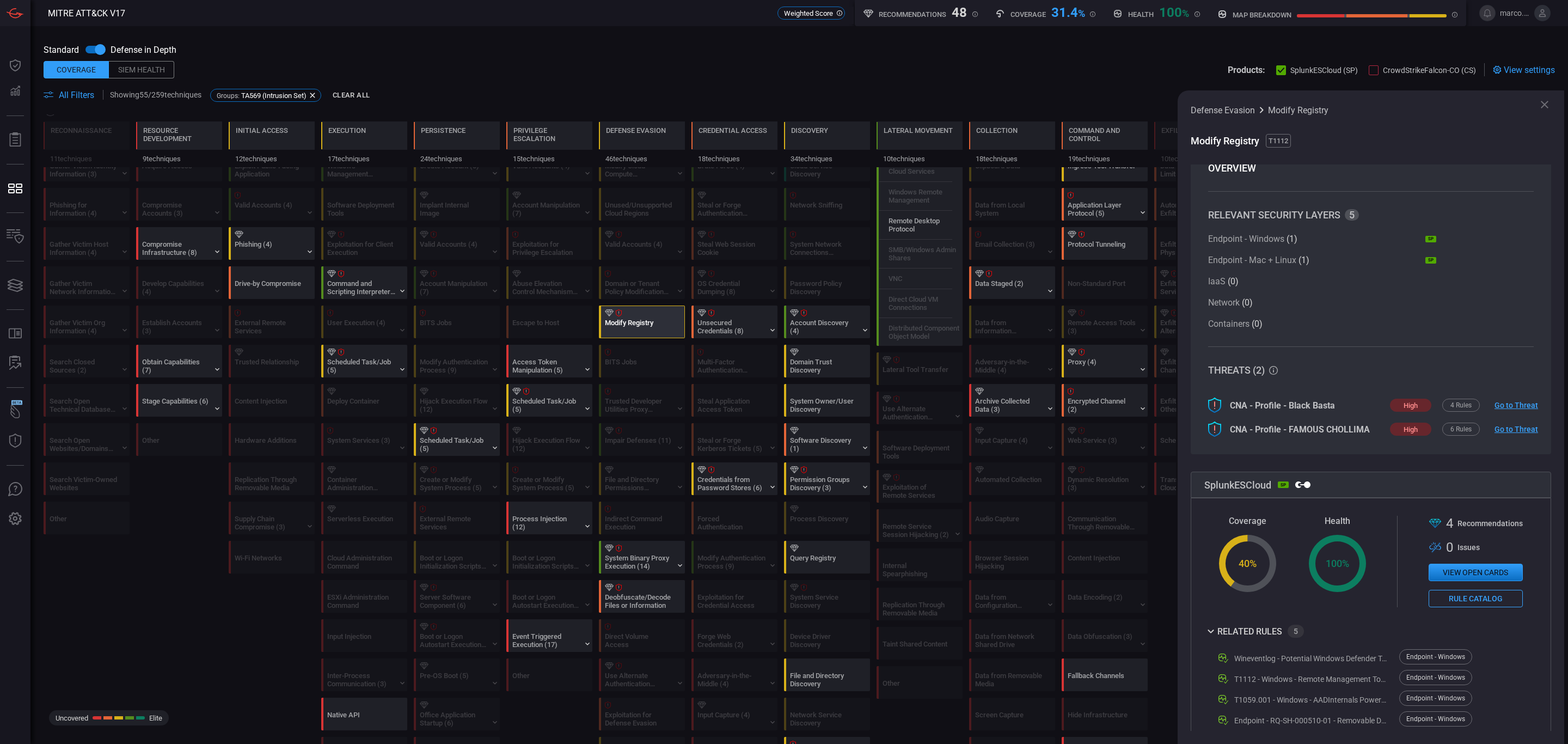
scroll to position [75, 0]
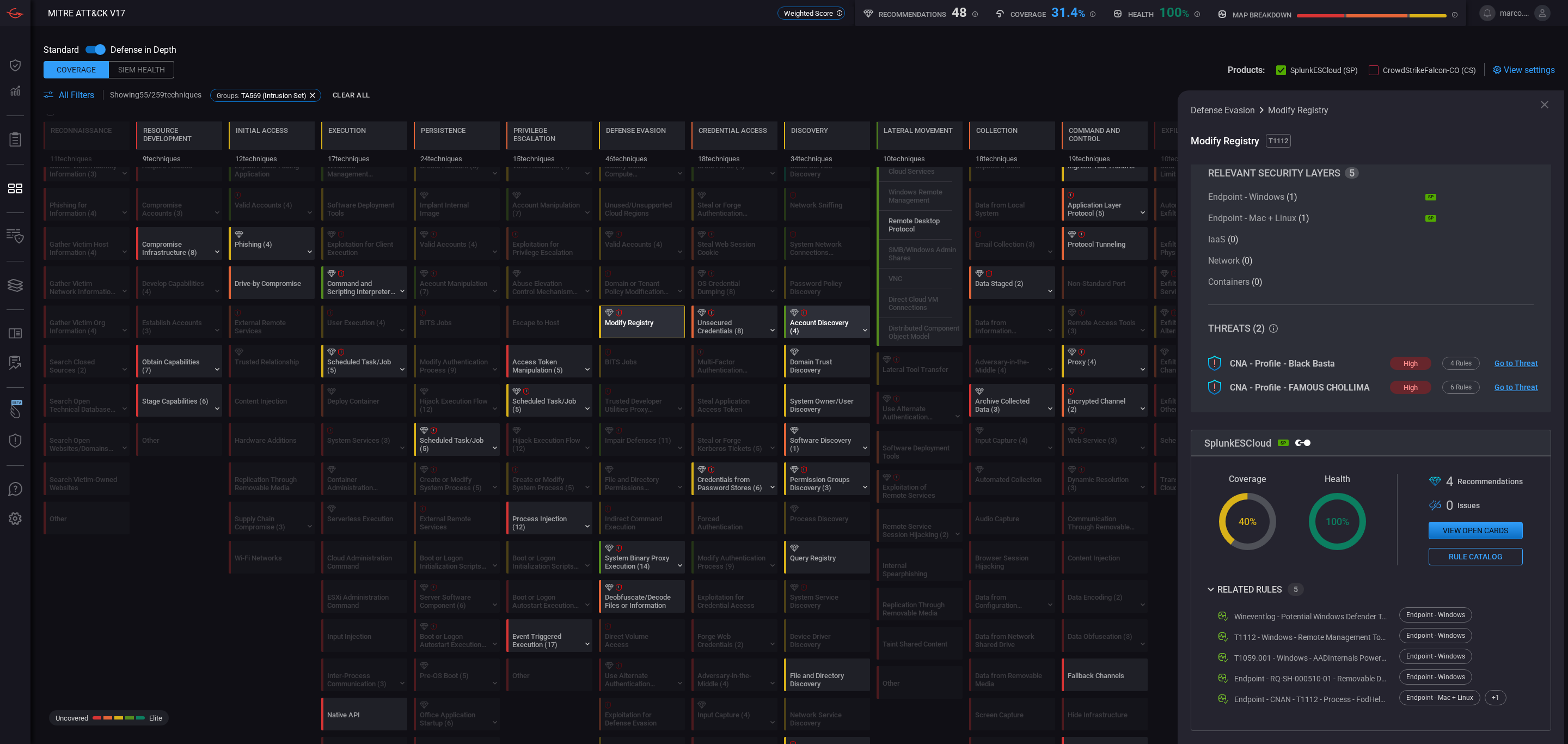
click at [815, 319] on div "Account Discovery (4)" at bounding box center [829, 322] width 86 height 32
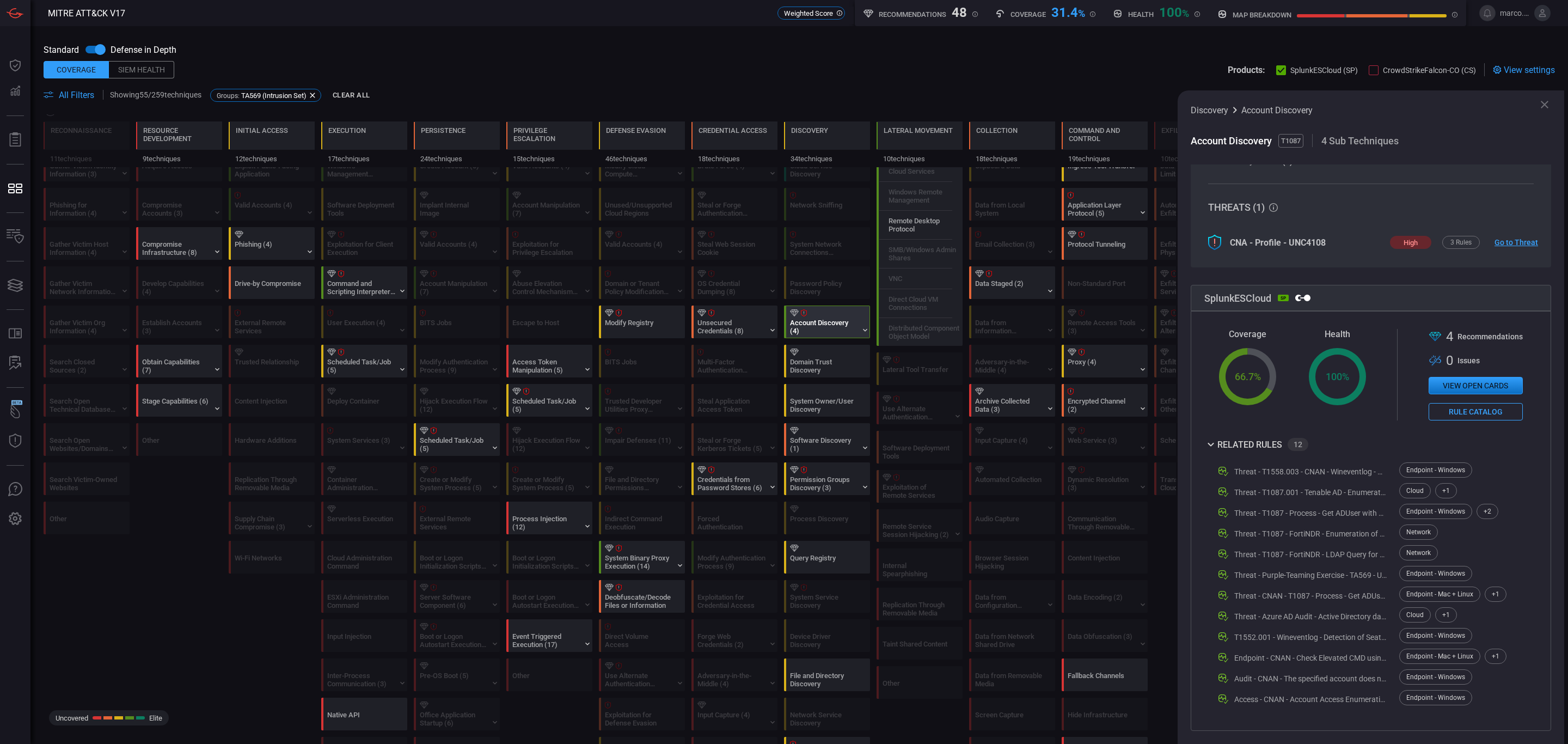
scroll to position [283, 0]
click at [1544, 103] on icon at bounding box center [1544, 104] width 8 height 8
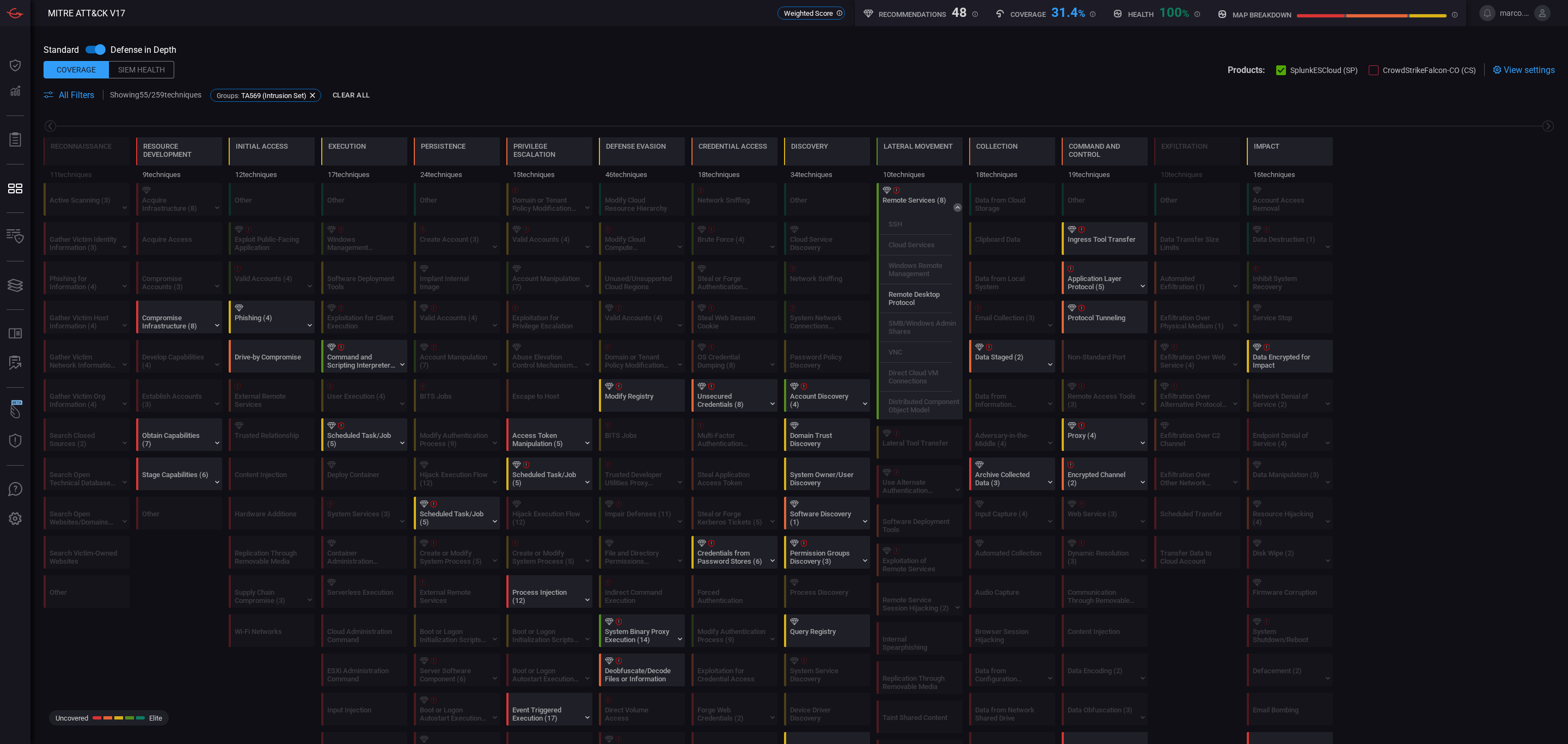
scroll to position [0, 0]
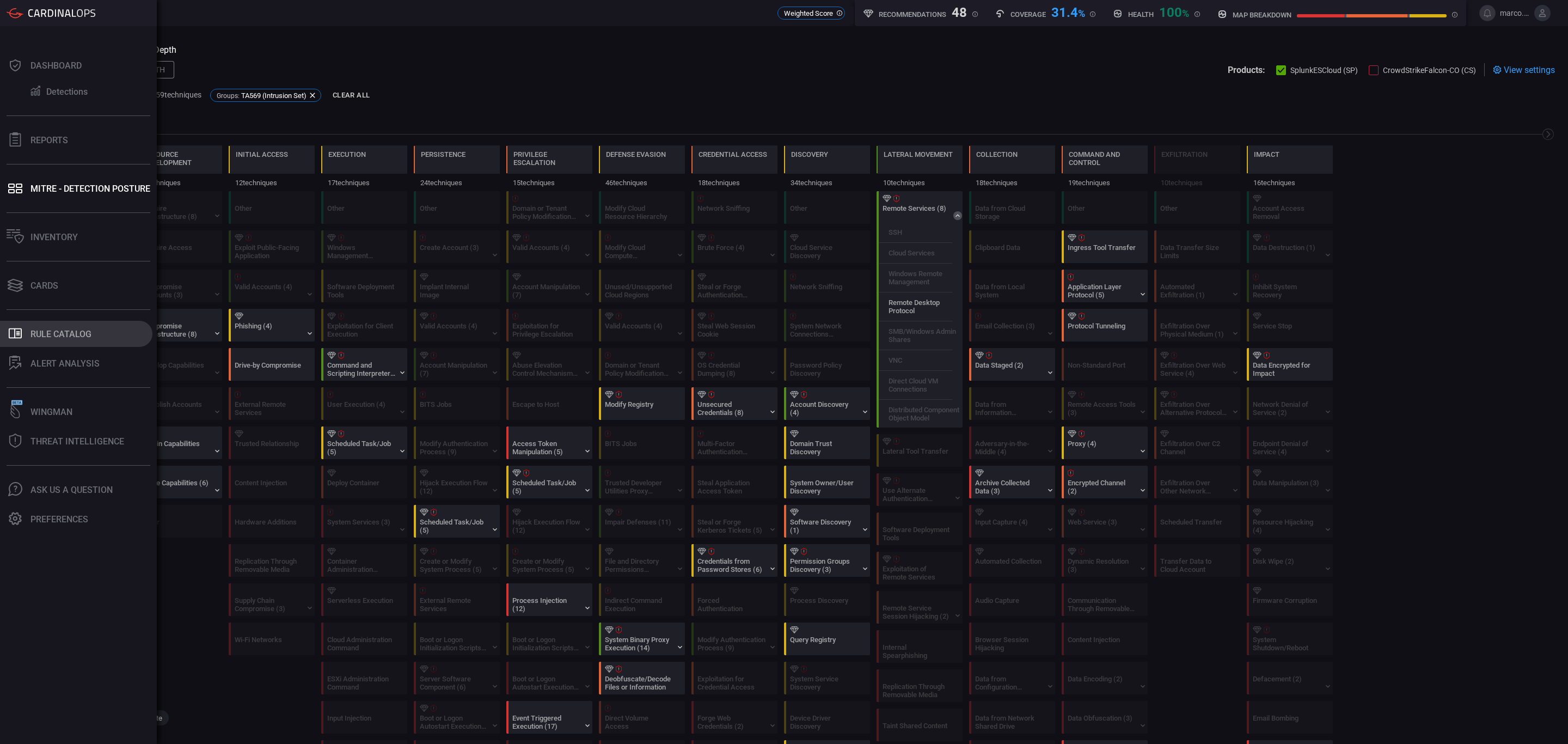
click at [70, 335] on div "Rule Catalog" at bounding box center [61, 334] width 61 height 10
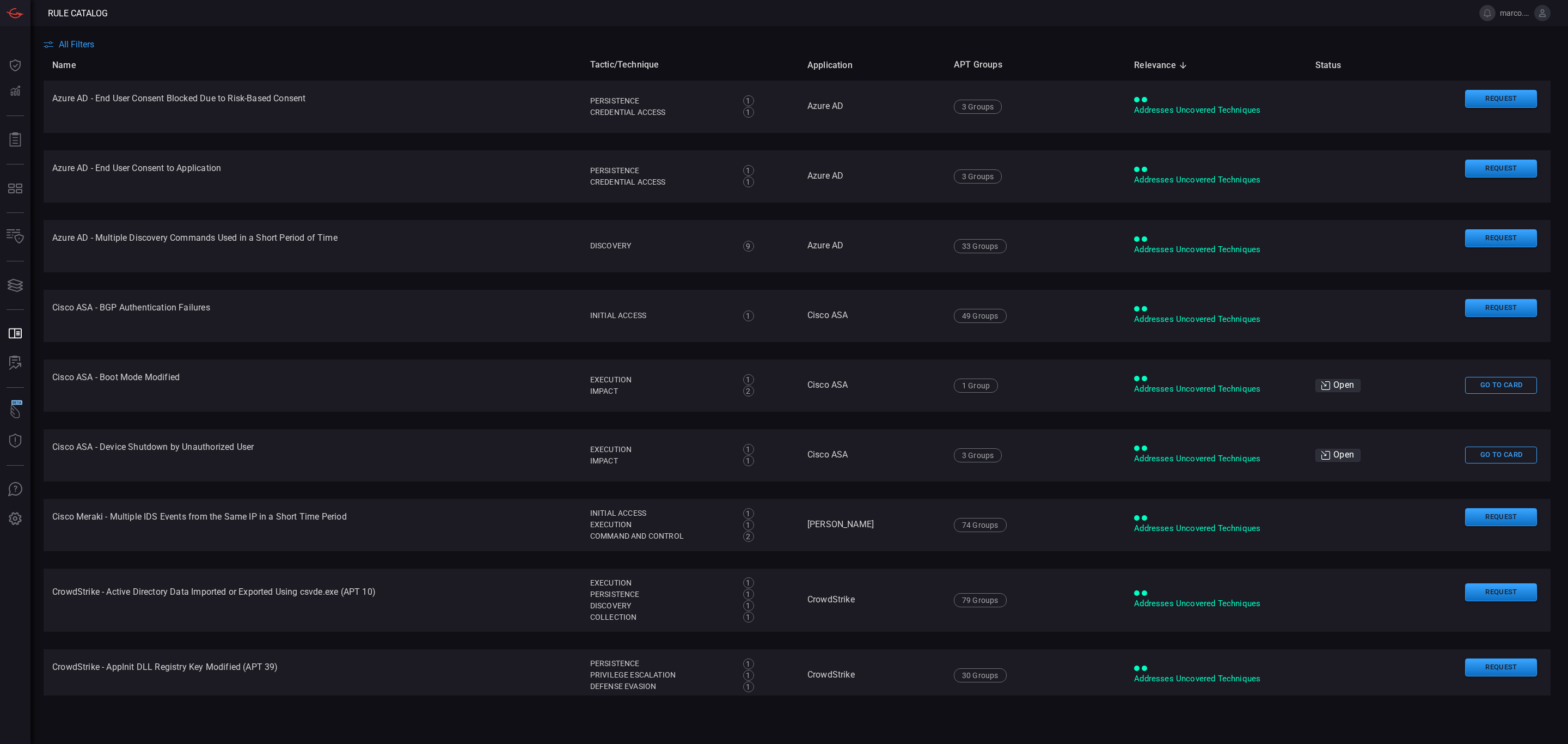
click at [77, 39] on span "All Filters" at bounding box center [77, 44] width 35 height 10
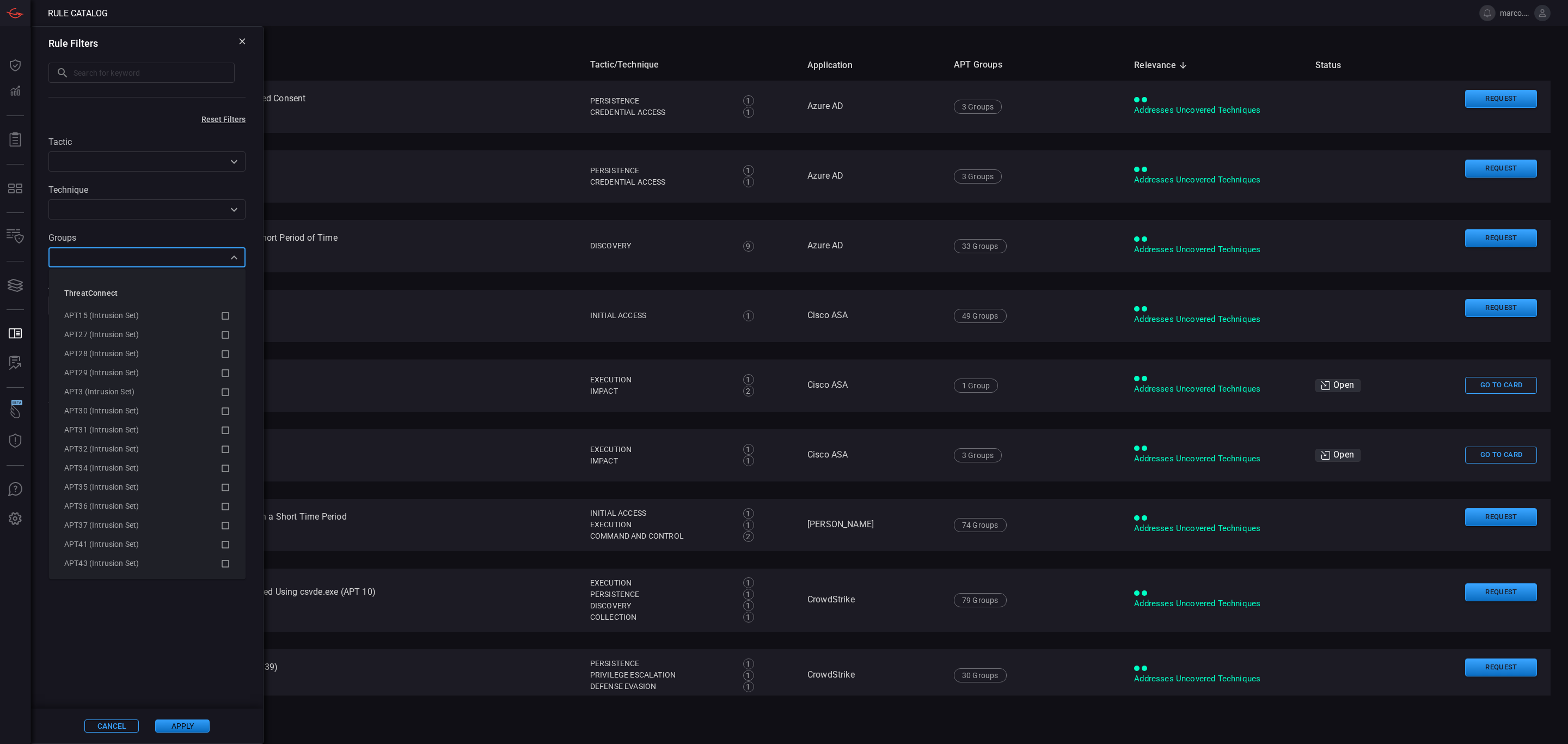
click at [114, 252] on input "text" at bounding box center [138, 257] width 173 height 13
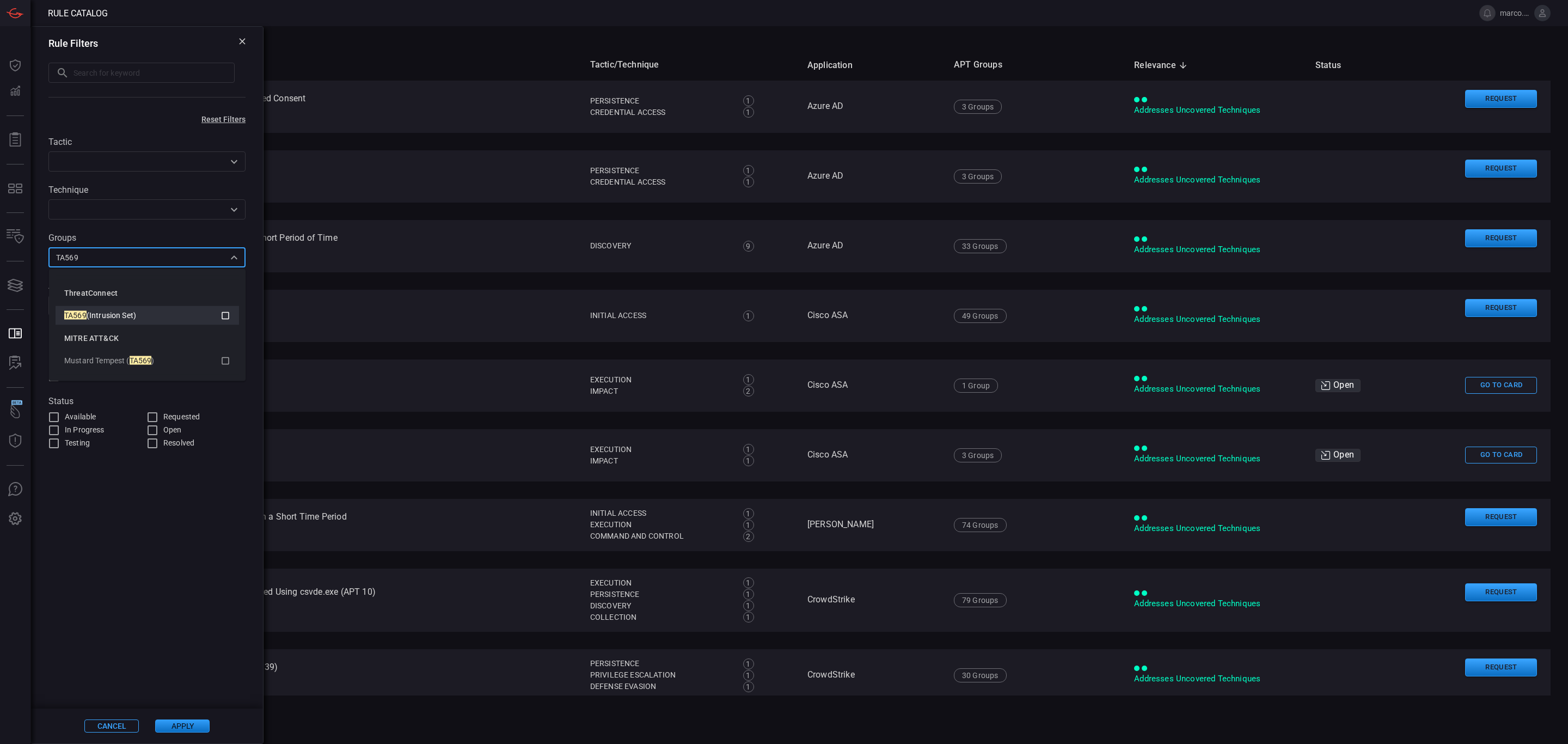
click at [222, 321] on icon at bounding box center [225, 315] width 10 height 13
type input "TA569"
click at [194, 727] on button "Apply" at bounding box center [182, 726] width 54 height 13
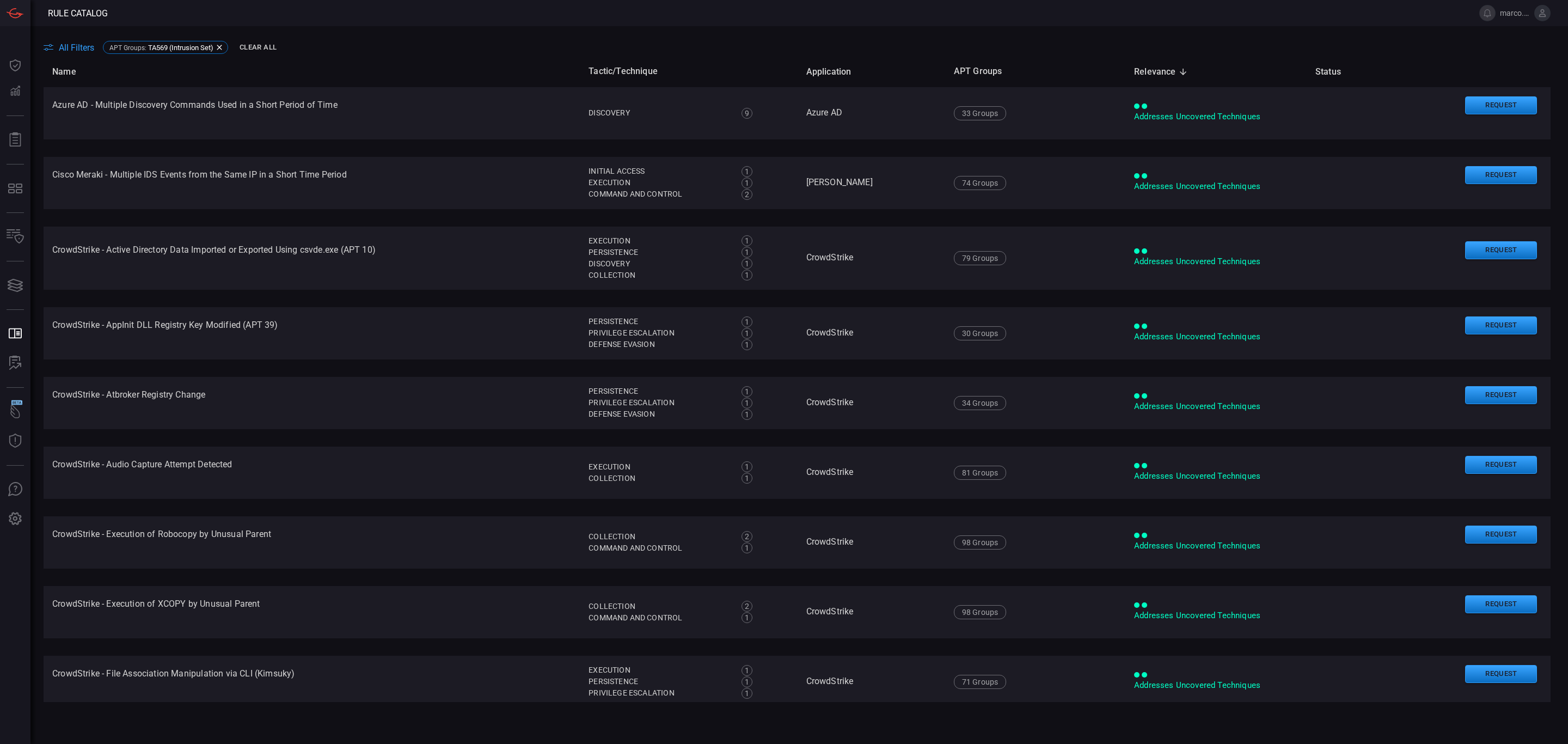
click at [69, 44] on span "All Filters" at bounding box center [77, 47] width 35 height 10
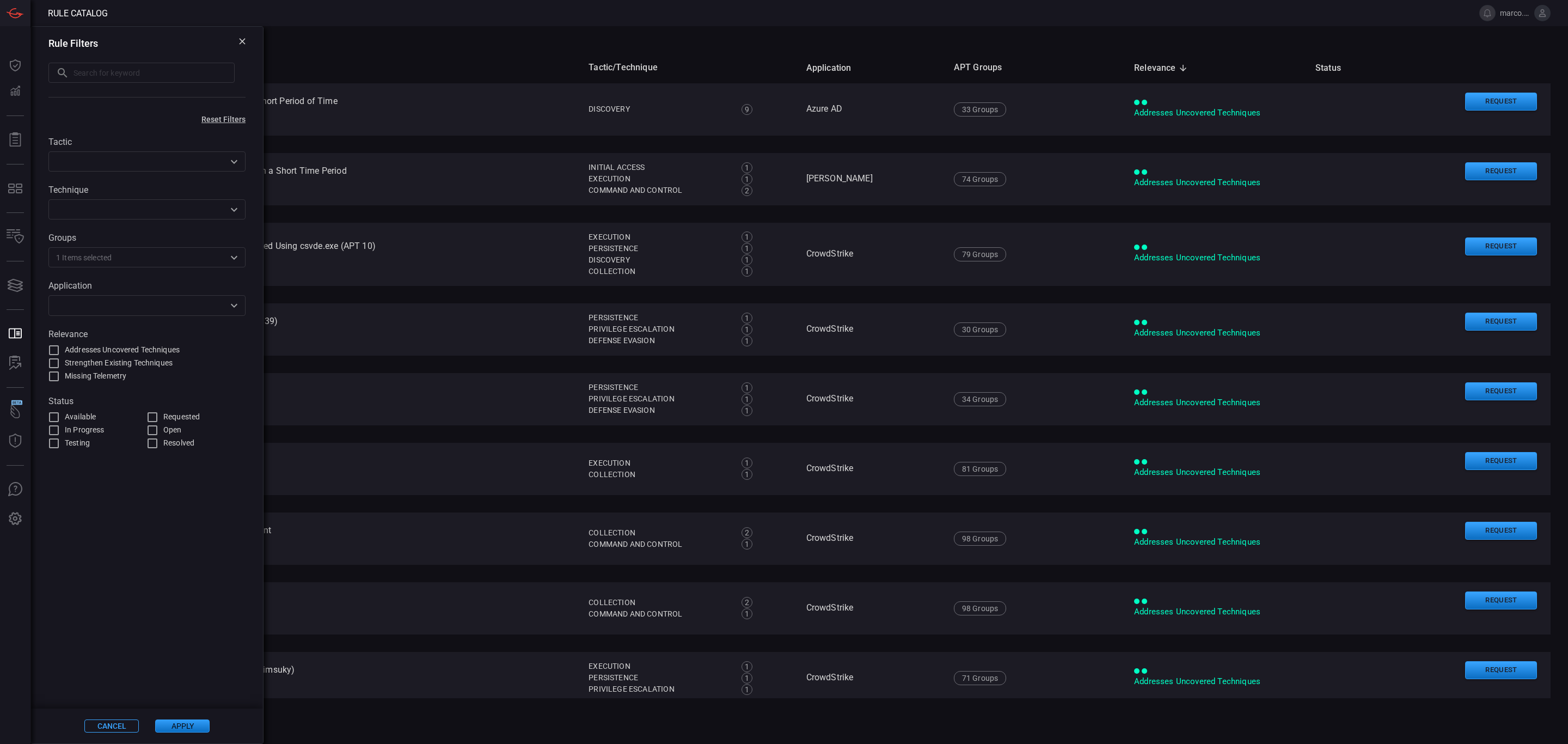
click at [748, 28] on main "All Filters APT Groups : TA569 (Intrusion Set) Name Tactic/Technique Applicatio…" at bounding box center [784, 385] width 1568 height 718
click at [242, 43] on icon at bounding box center [242, 41] width 7 height 7
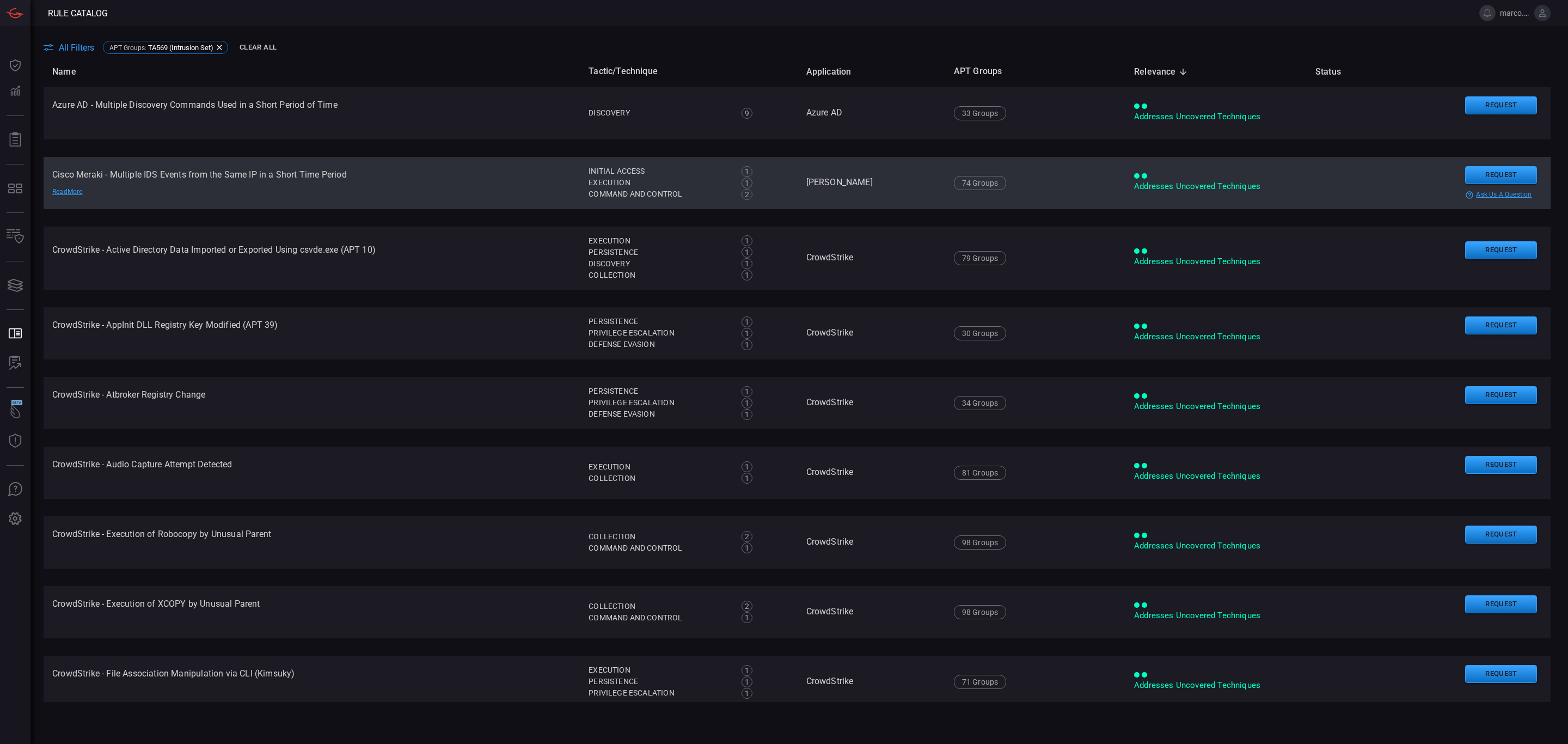
click at [474, 180] on td "Cisco Meraki - Multiple IDS Events from the Same IP in a Short Time Period Read…" at bounding box center [312, 183] width 536 height 52
